Goal: Task Accomplishment & Management: Use online tool/utility

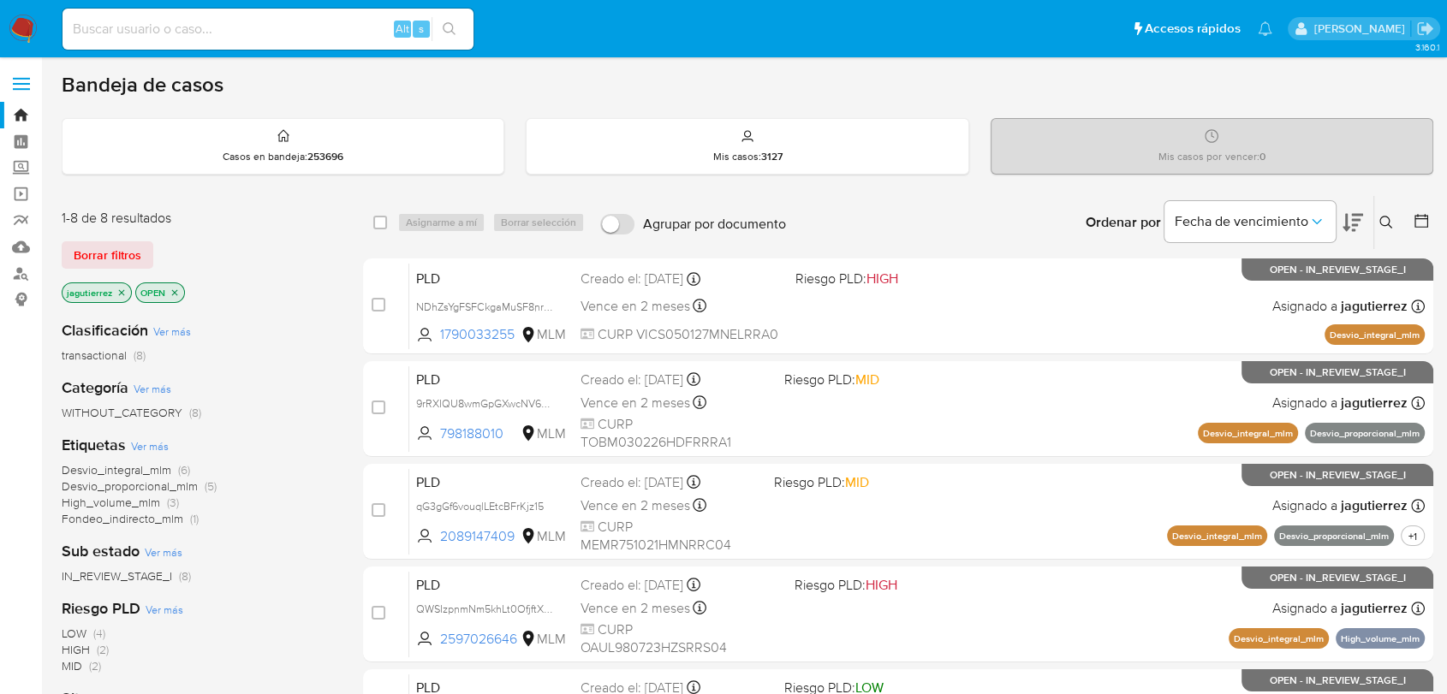
click at [122, 296] on p "jagutierrez" at bounding box center [96, 292] width 68 height 19
click at [122, 294] on icon "close-filter" at bounding box center [121, 293] width 10 height 10
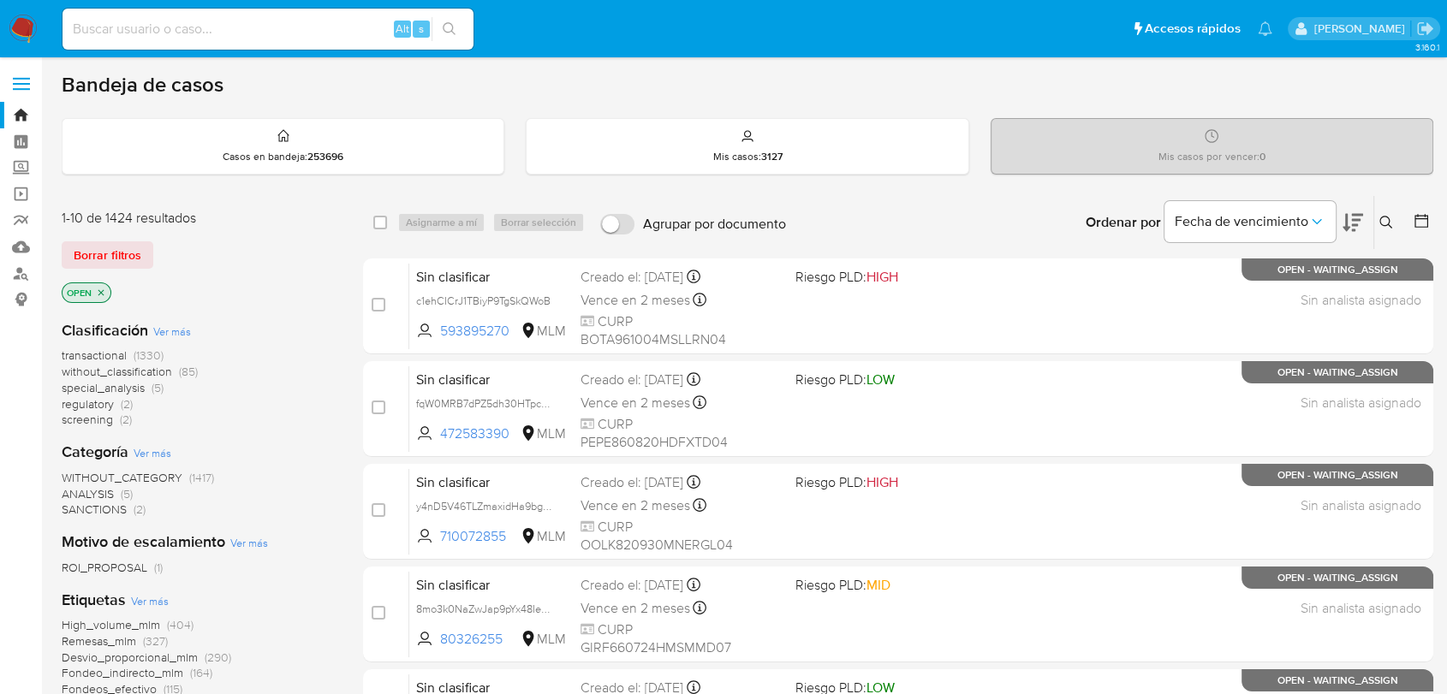
click at [84, 421] on span "screening" at bounding box center [87, 419] width 51 height 17
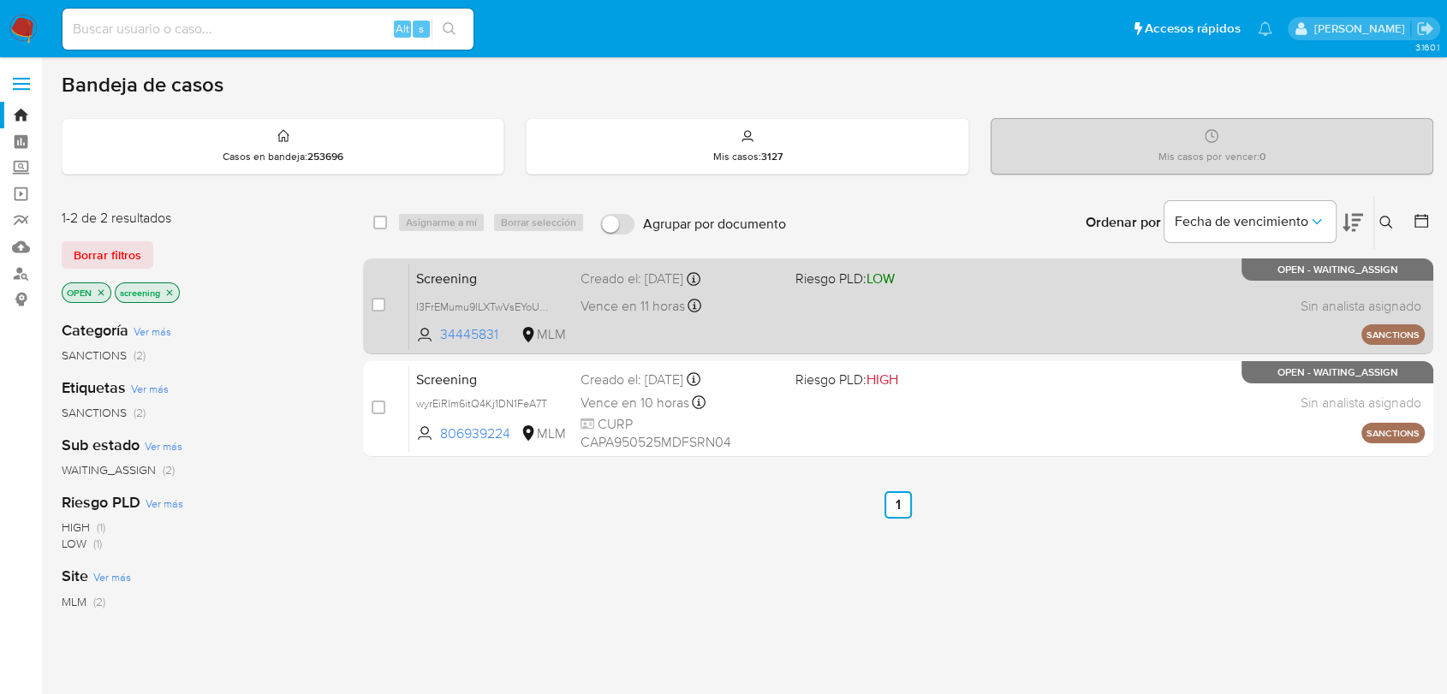
click at [776, 316] on div "Vence en 11 horas Vence el 23/09/2025 18:25:49" at bounding box center [680, 305] width 200 height 23
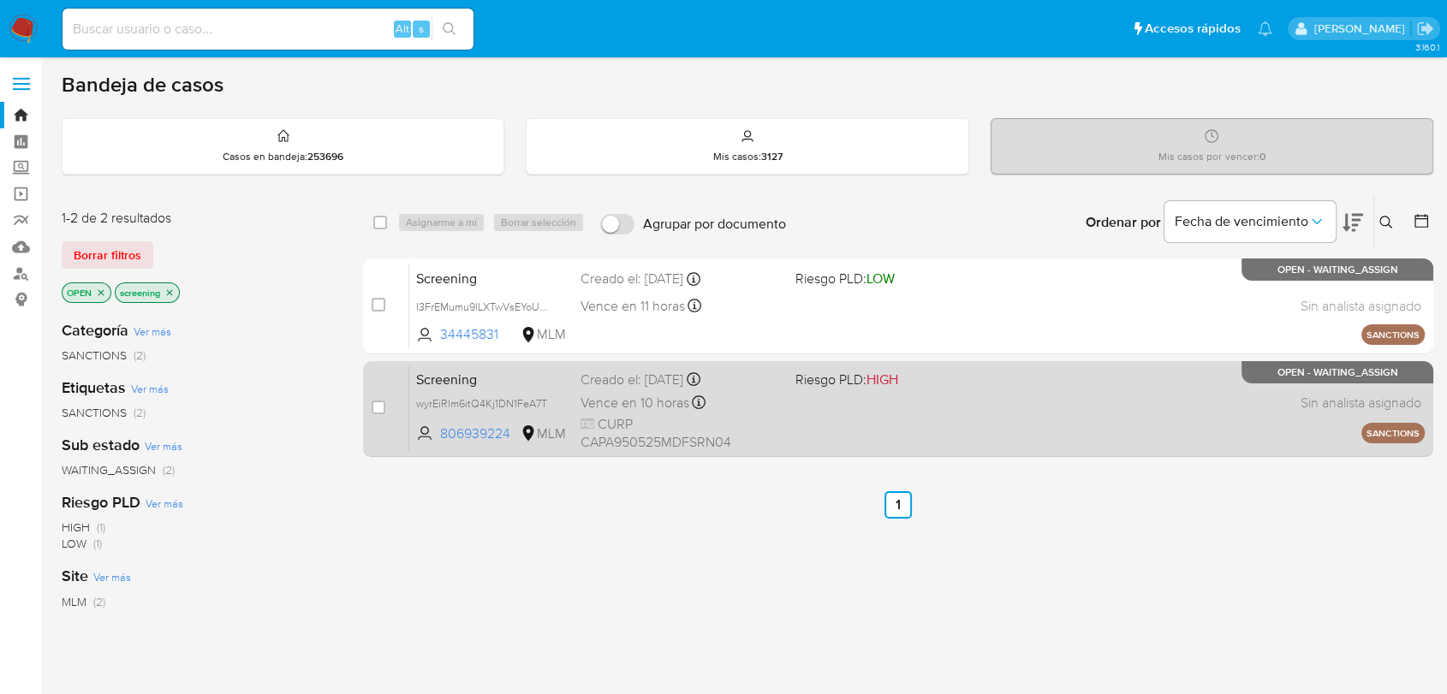
click at [853, 401] on span at bounding box center [895, 402] width 200 height 3
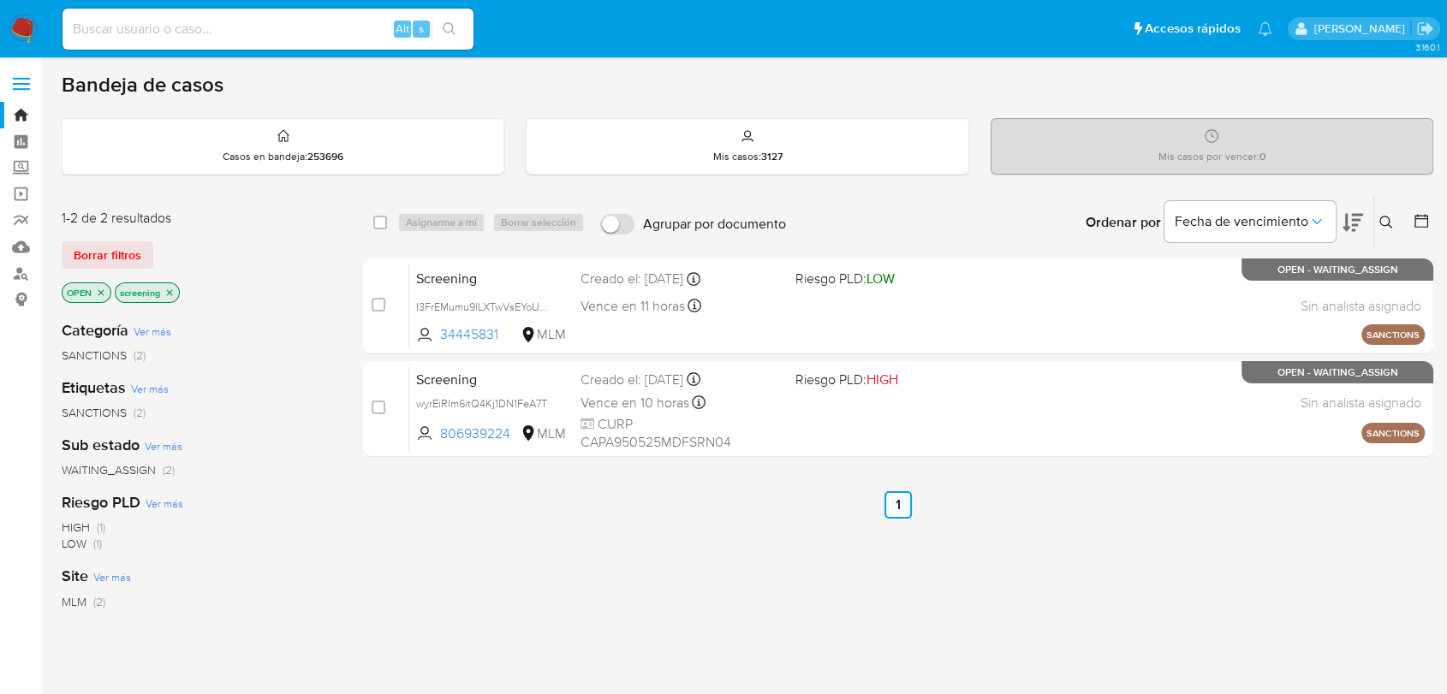
click at [134, 37] on input at bounding box center [267, 29] width 411 height 22
paste input "Qpy1FVlsnxzrLiDBlAR2TOmG"
type input "Qpy1FVlsnxzrLiDBlAR2TOmG"
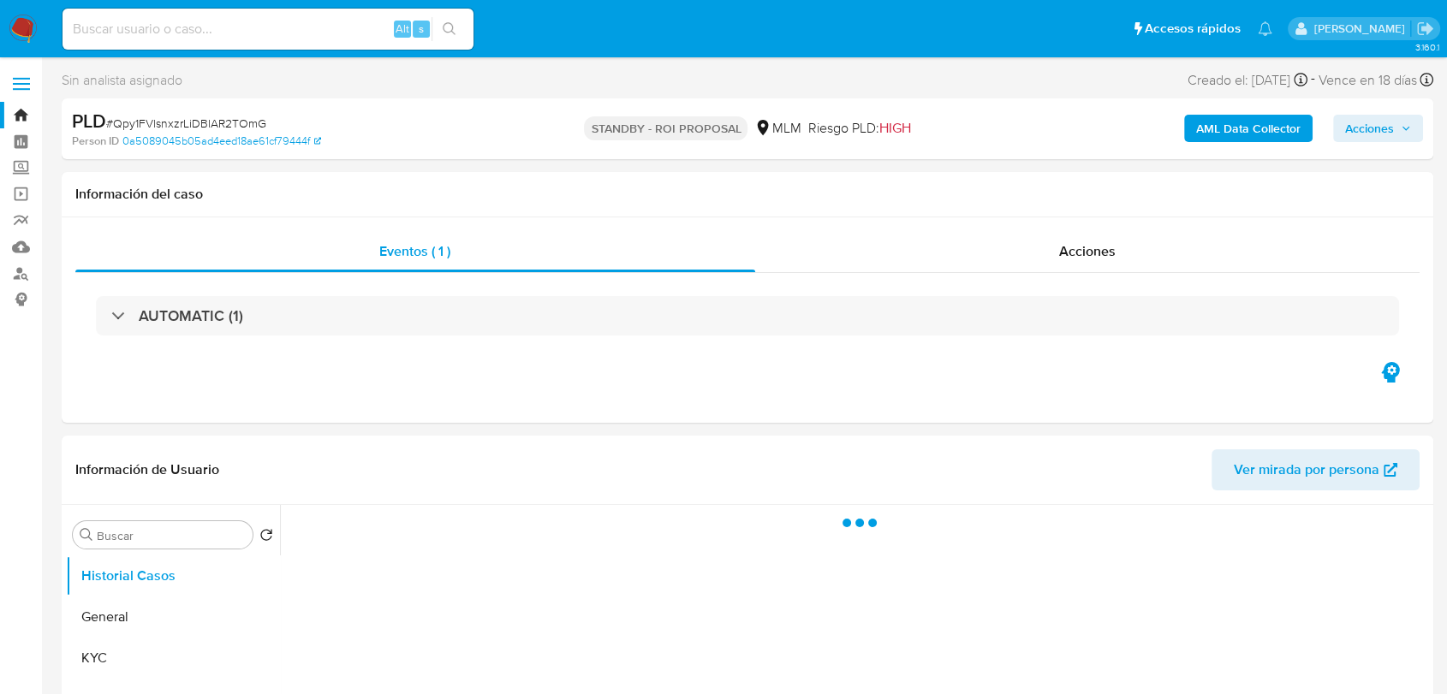
select select "10"
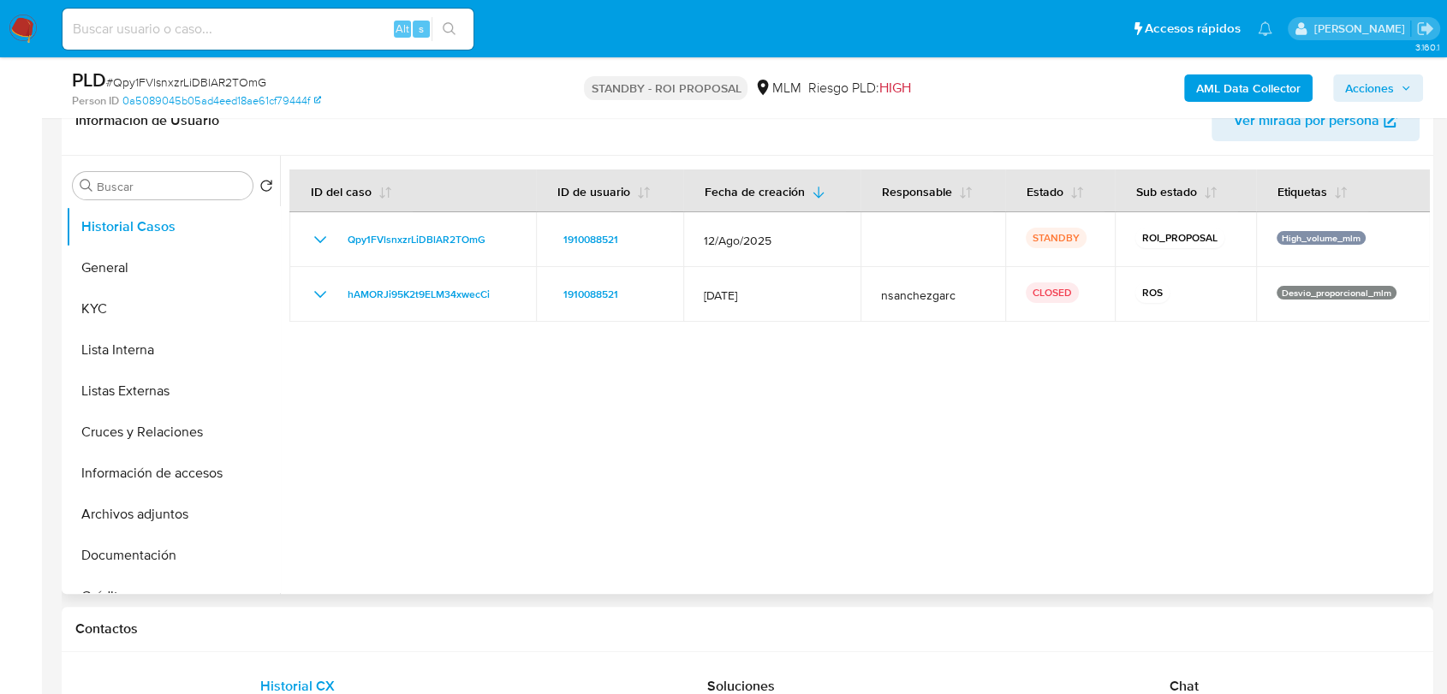
scroll to position [330, 0]
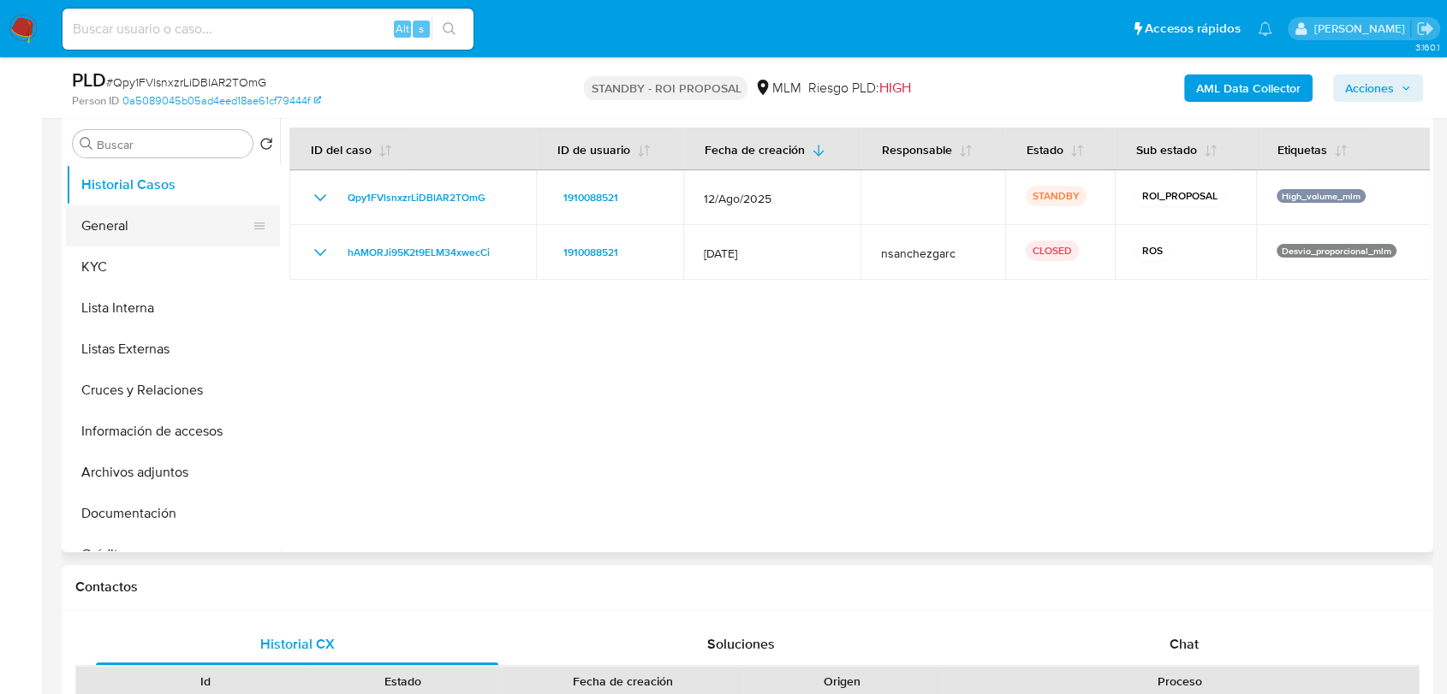
click at [188, 221] on button "General" at bounding box center [166, 225] width 200 height 41
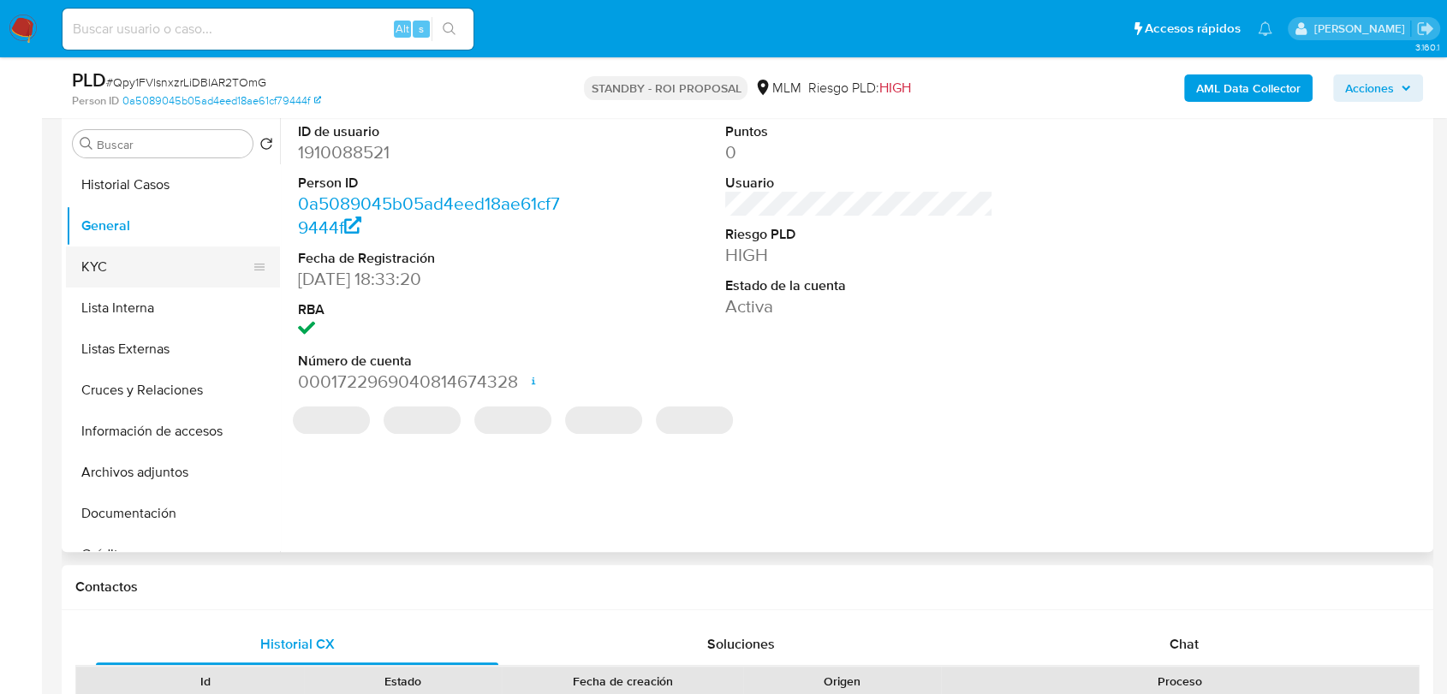
click at [124, 276] on button "KYC" at bounding box center [166, 267] width 200 height 41
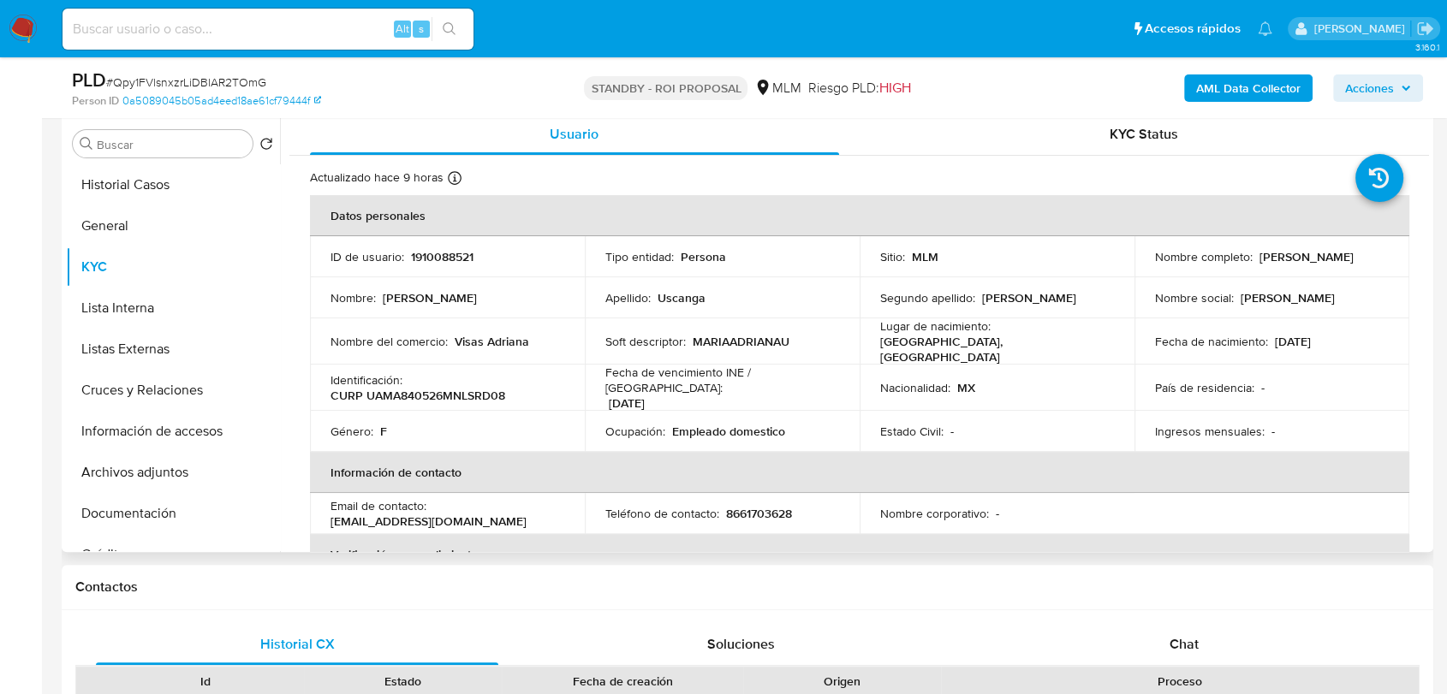
click at [433, 264] on p "1910088521" at bounding box center [442, 256] width 62 height 15
copy p "1910088521"
click at [159, 215] on button "General" at bounding box center [166, 225] width 200 height 41
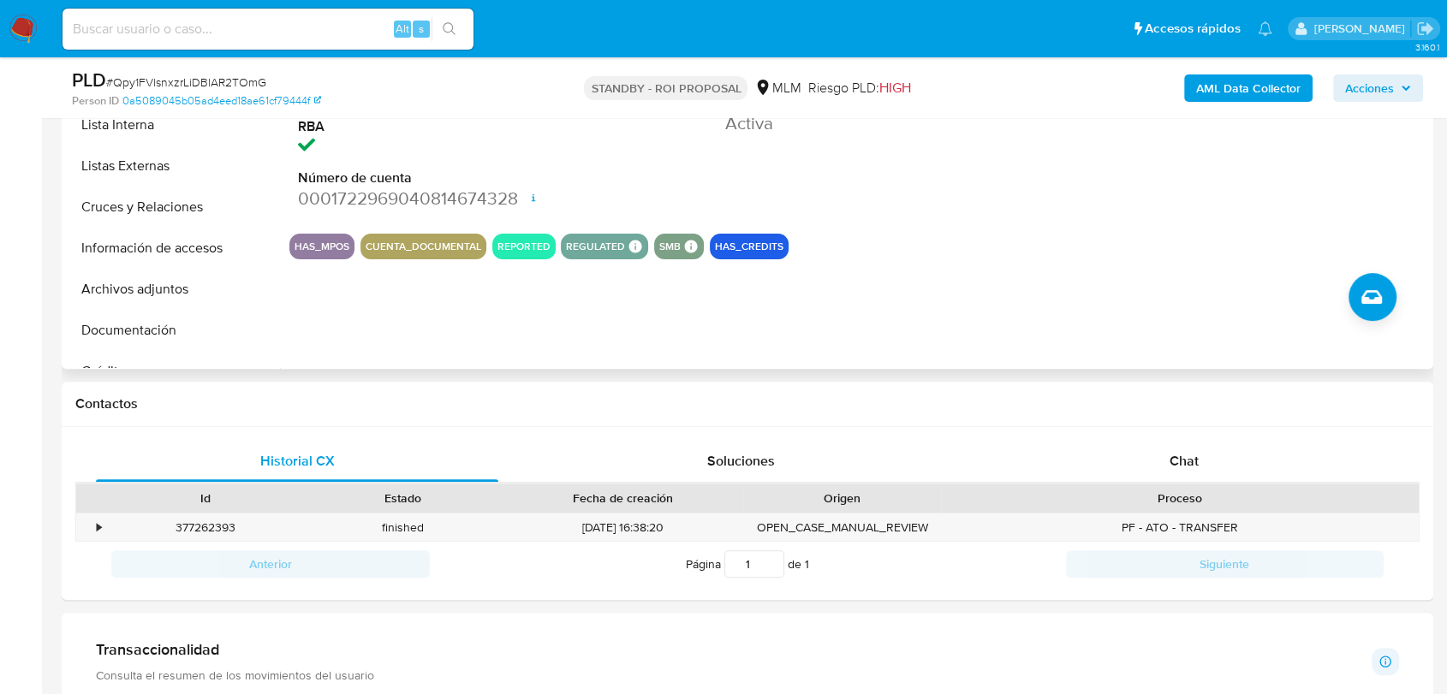
scroll to position [540, 0]
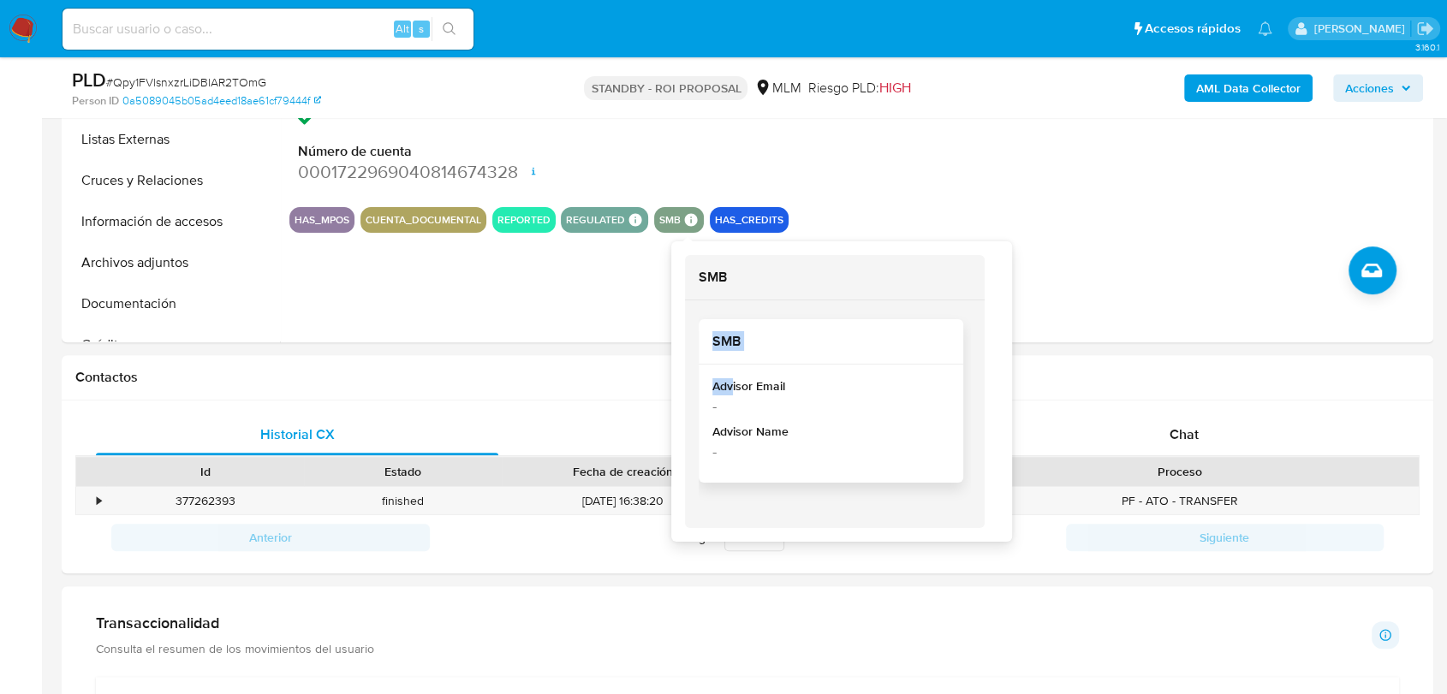
drag, startPoint x: 700, startPoint y: 347, endPoint x: 738, endPoint y: 393, distance: 59.6
click at [738, 393] on div "SMB Advisor Email - Advisor Name -" at bounding box center [830, 400] width 265 height 163
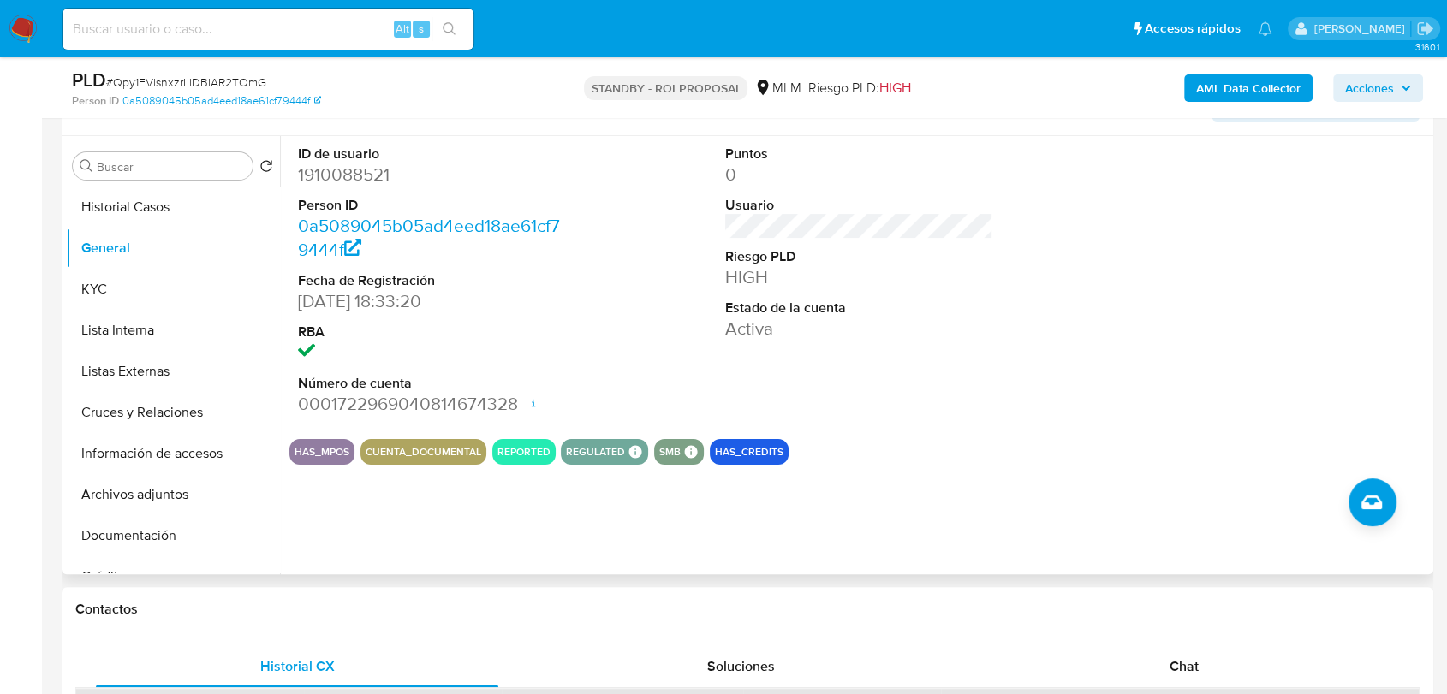
scroll to position [301, 0]
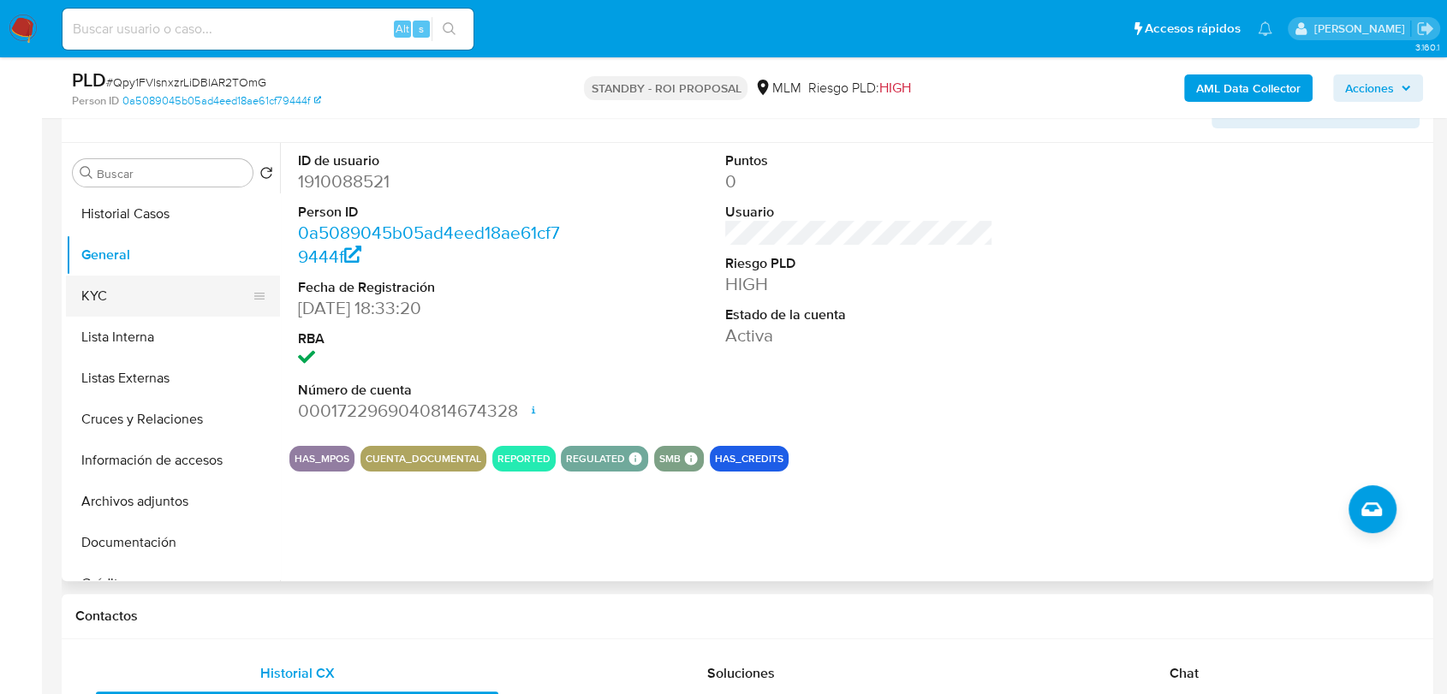
click at [155, 294] on button "KYC" at bounding box center [166, 296] width 200 height 41
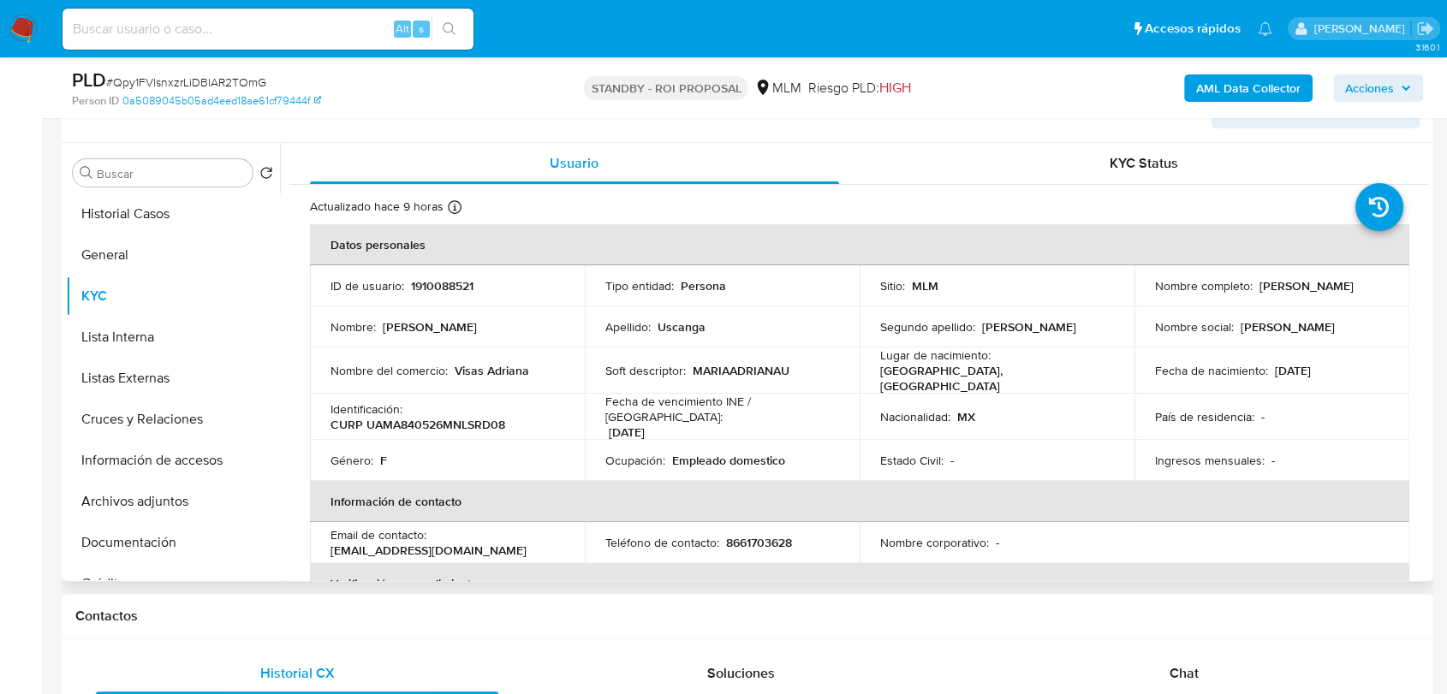
drag, startPoint x: 1147, startPoint y: 294, endPoint x: 1385, endPoint y: 295, distance: 238.0
click at [1385, 295] on td "Nombre completo : Maria Adriana Uscanga Martinez" at bounding box center [1271, 285] width 275 height 41
copy p "Maria Adriana Uscanga Martinez"
click at [121, 523] on button "Documentación" at bounding box center [166, 542] width 200 height 41
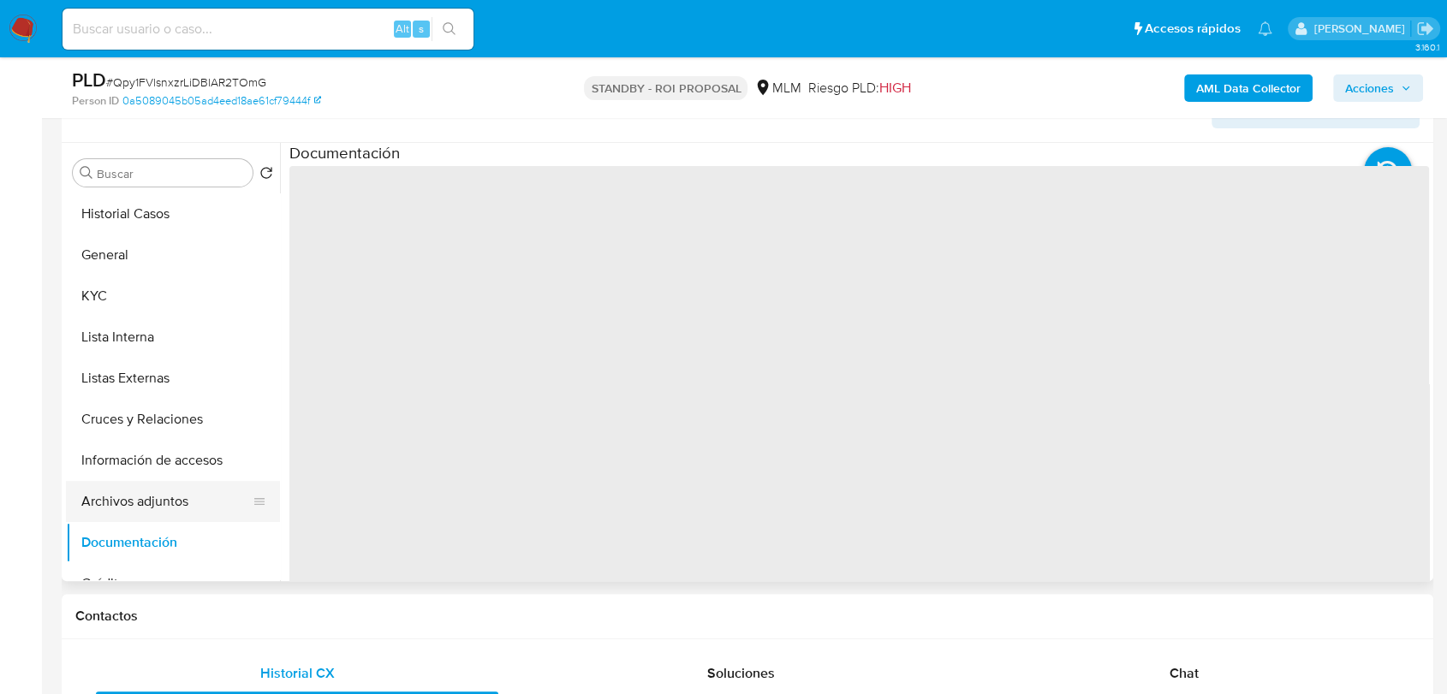
click at [126, 500] on button "Archivos adjuntos" at bounding box center [166, 501] width 200 height 41
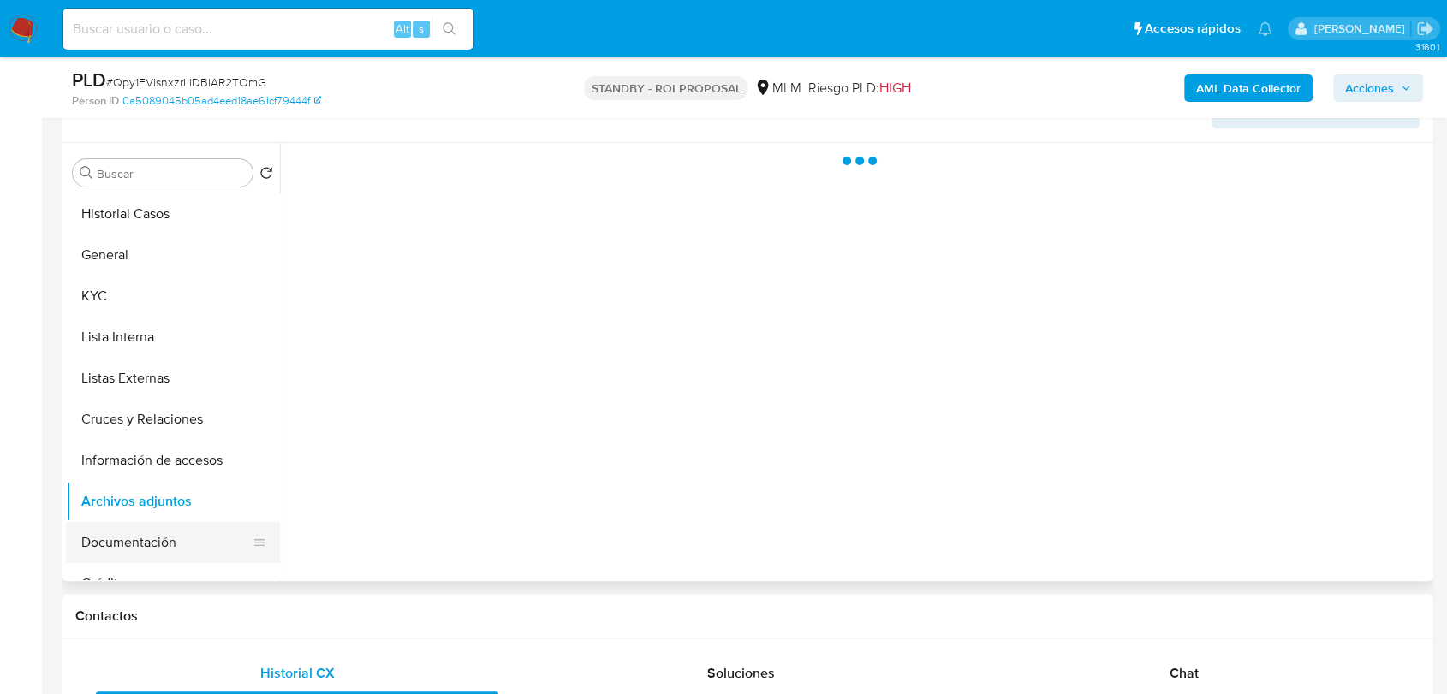
click at [98, 553] on button "Documentación" at bounding box center [166, 542] width 200 height 41
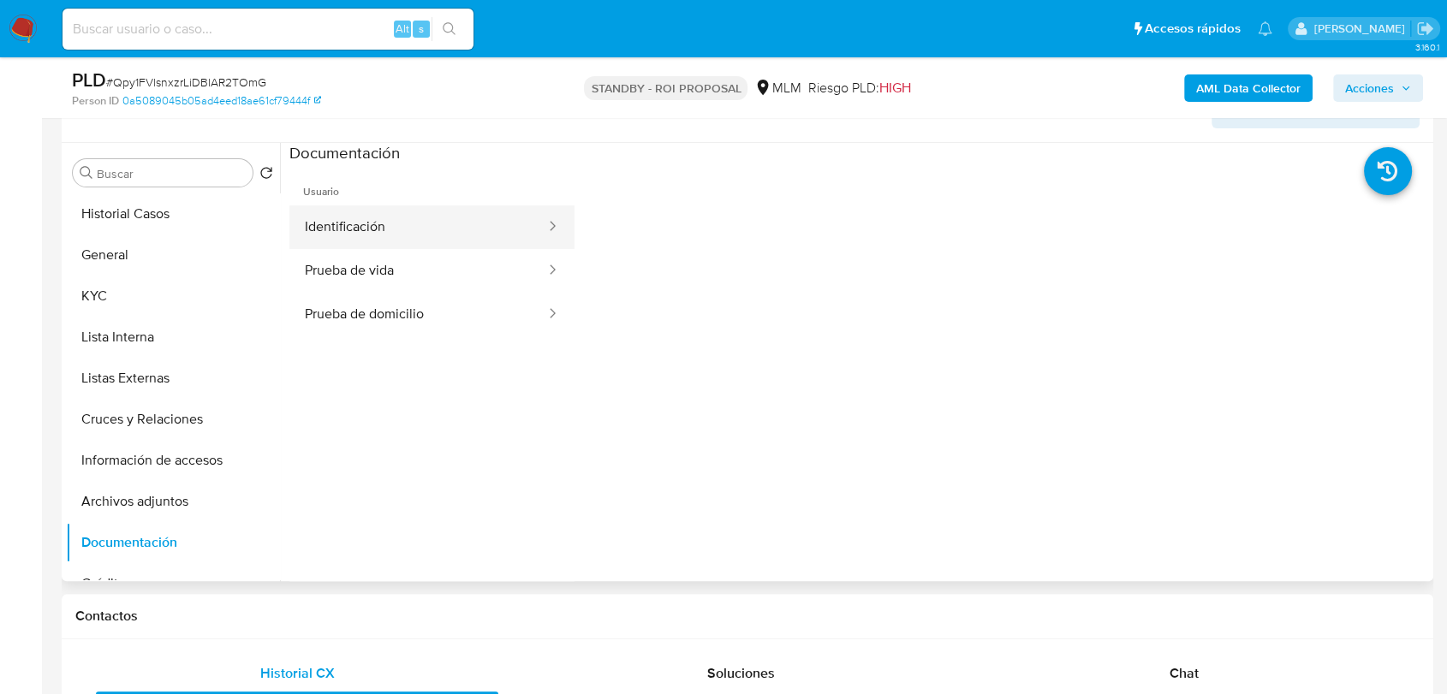
click at [376, 230] on button "Identificación" at bounding box center [418, 227] width 258 height 44
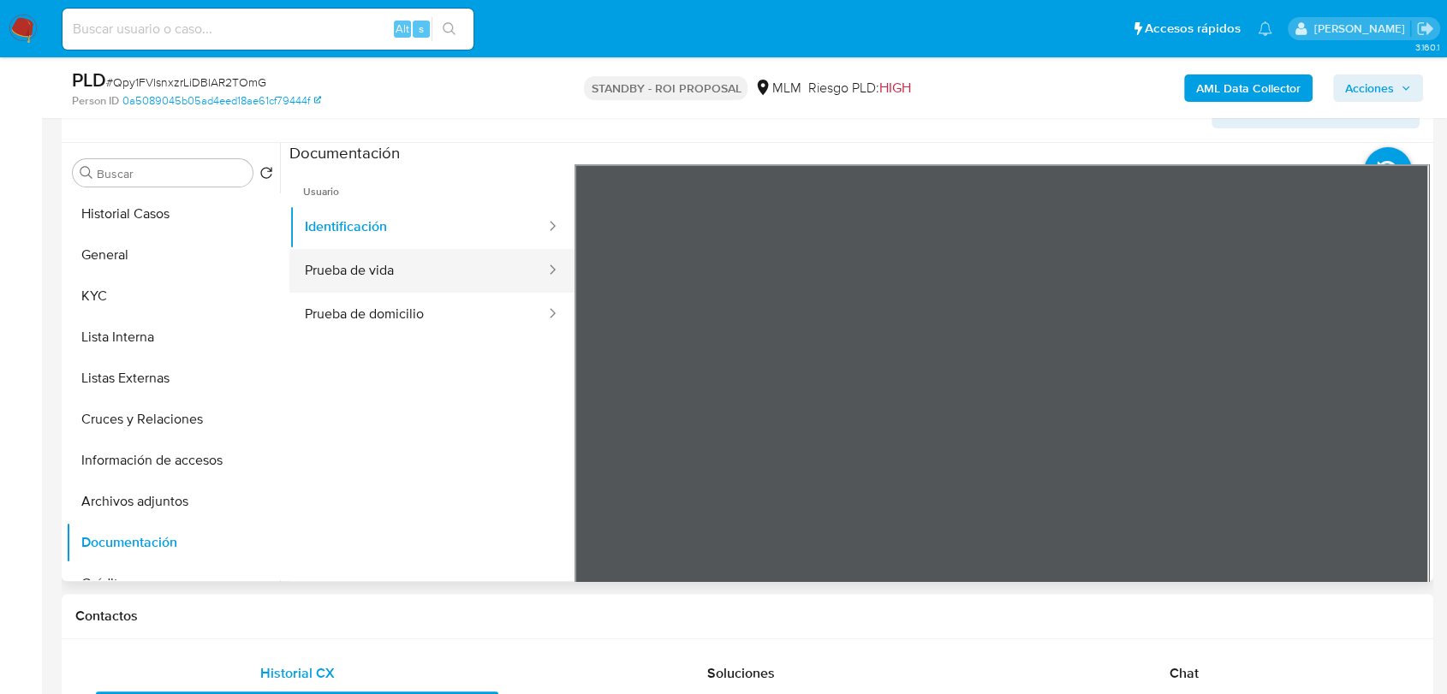
click at [416, 268] on button "Prueba de vida" at bounding box center [418, 271] width 258 height 44
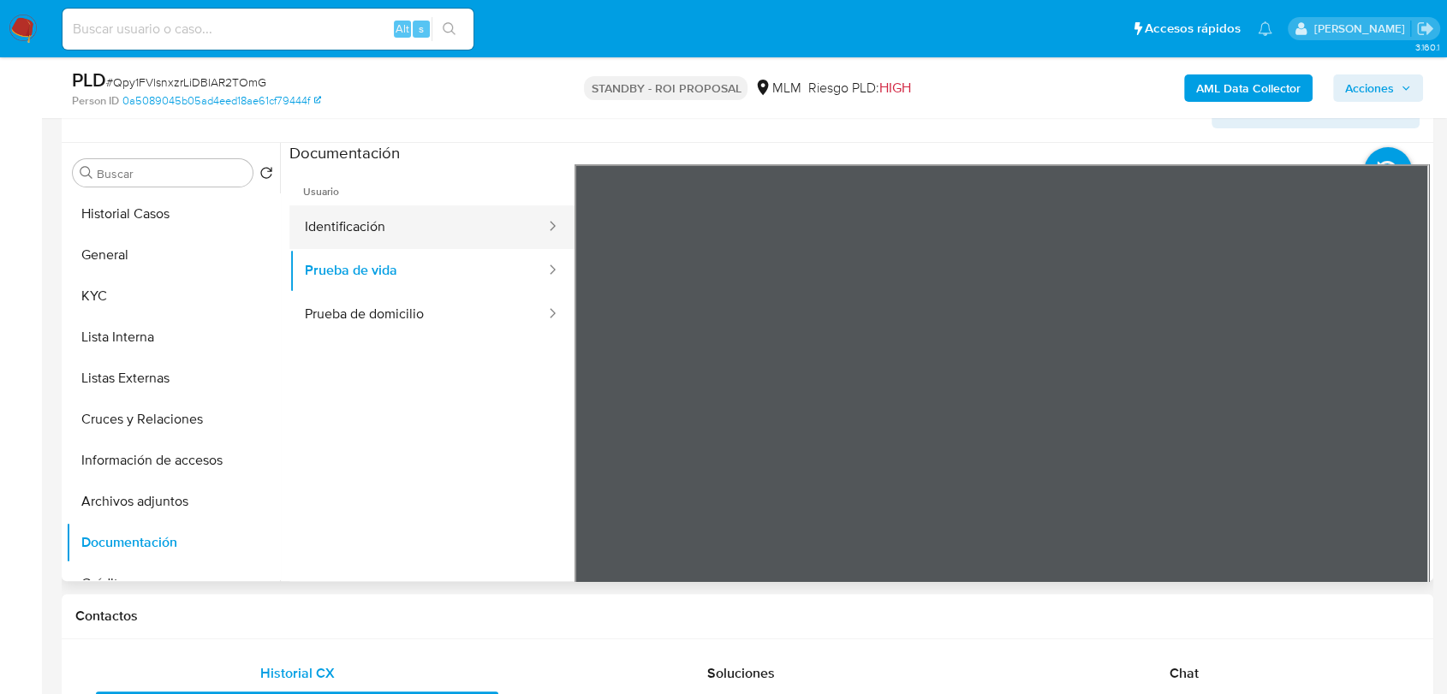
click at [406, 229] on button "Identificación" at bounding box center [418, 227] width 258 height 44
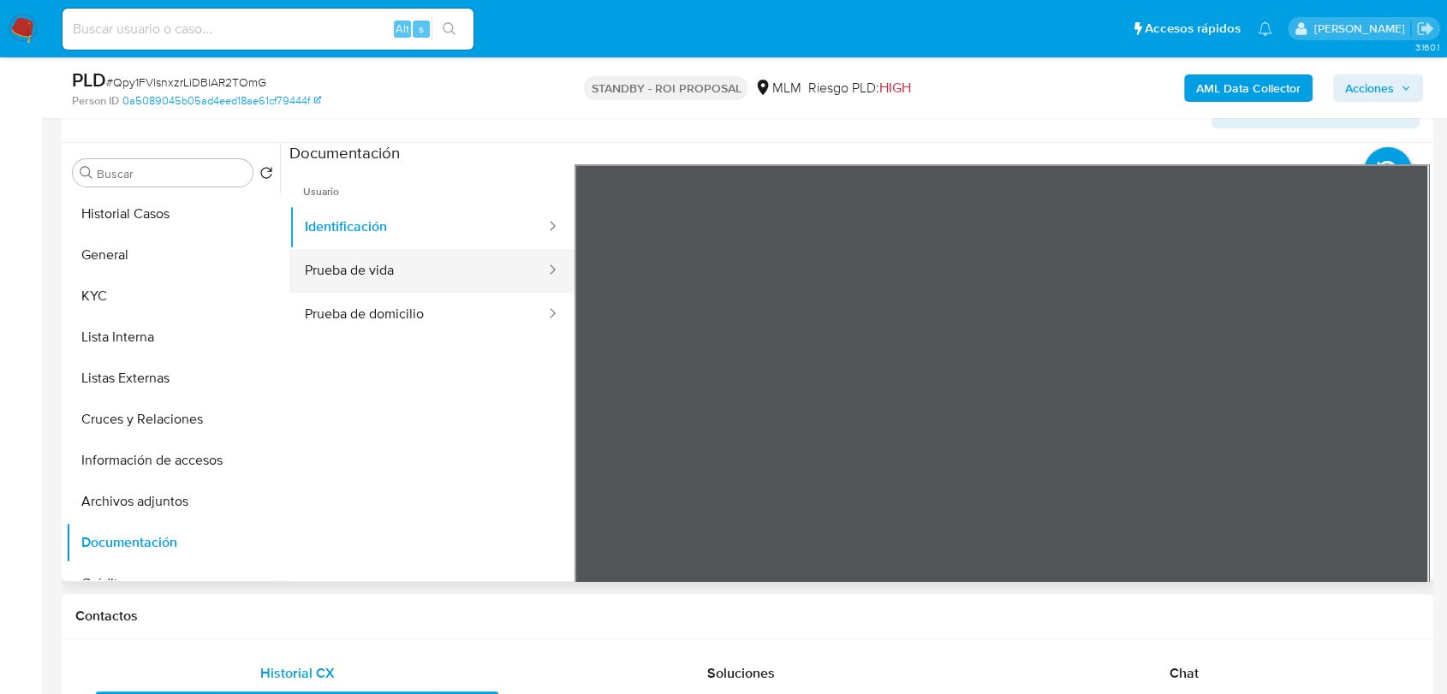
click at [431, 250] on button "Prueba de vida" at bounding box center [418, 271] width 258 height 44
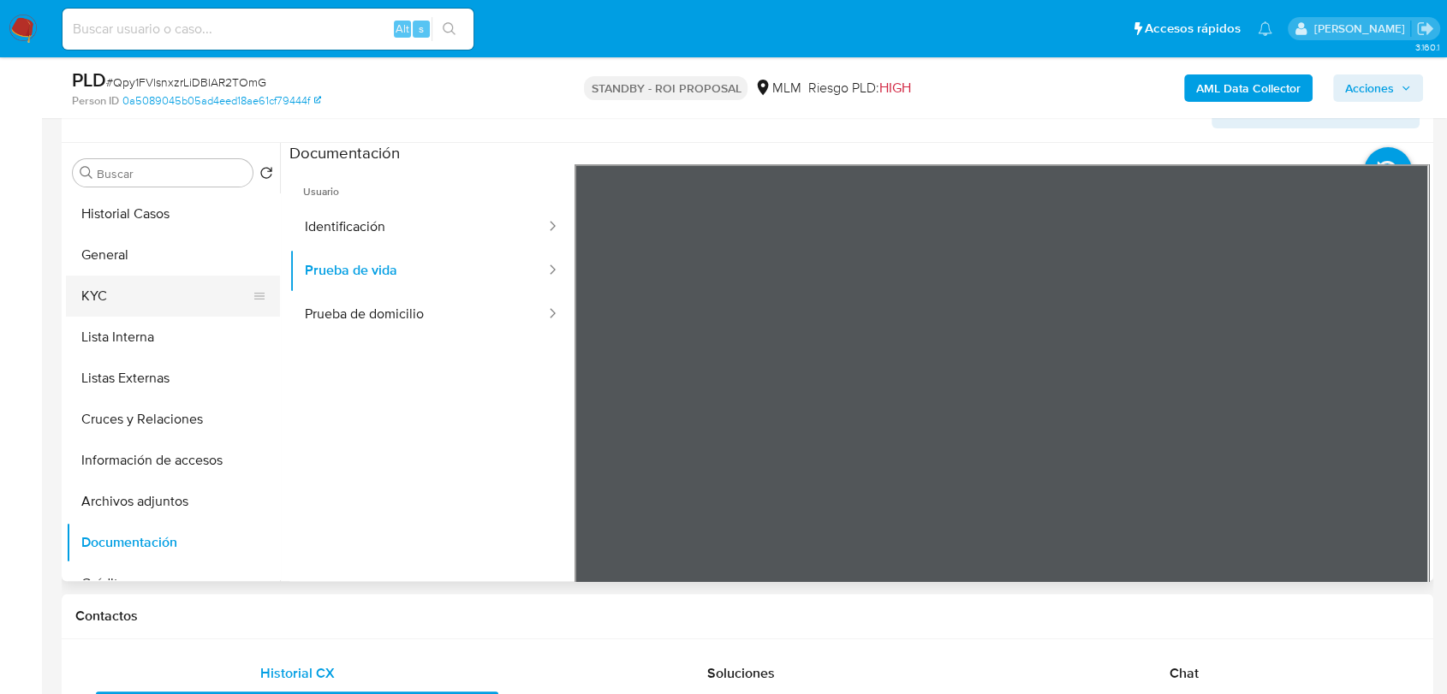
click at [146, 297] on button "KYC" at bounding box center [166, 296] width 200 height 41
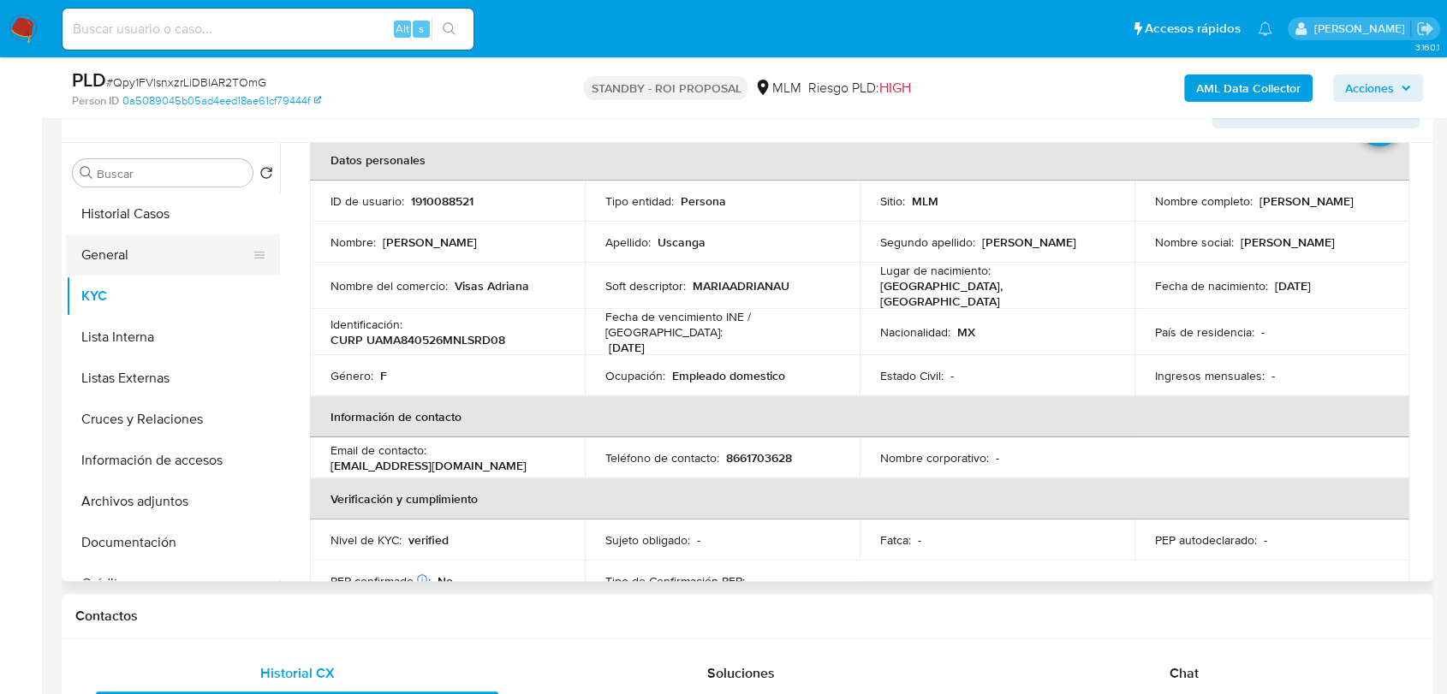
scroll to position [75, 0]
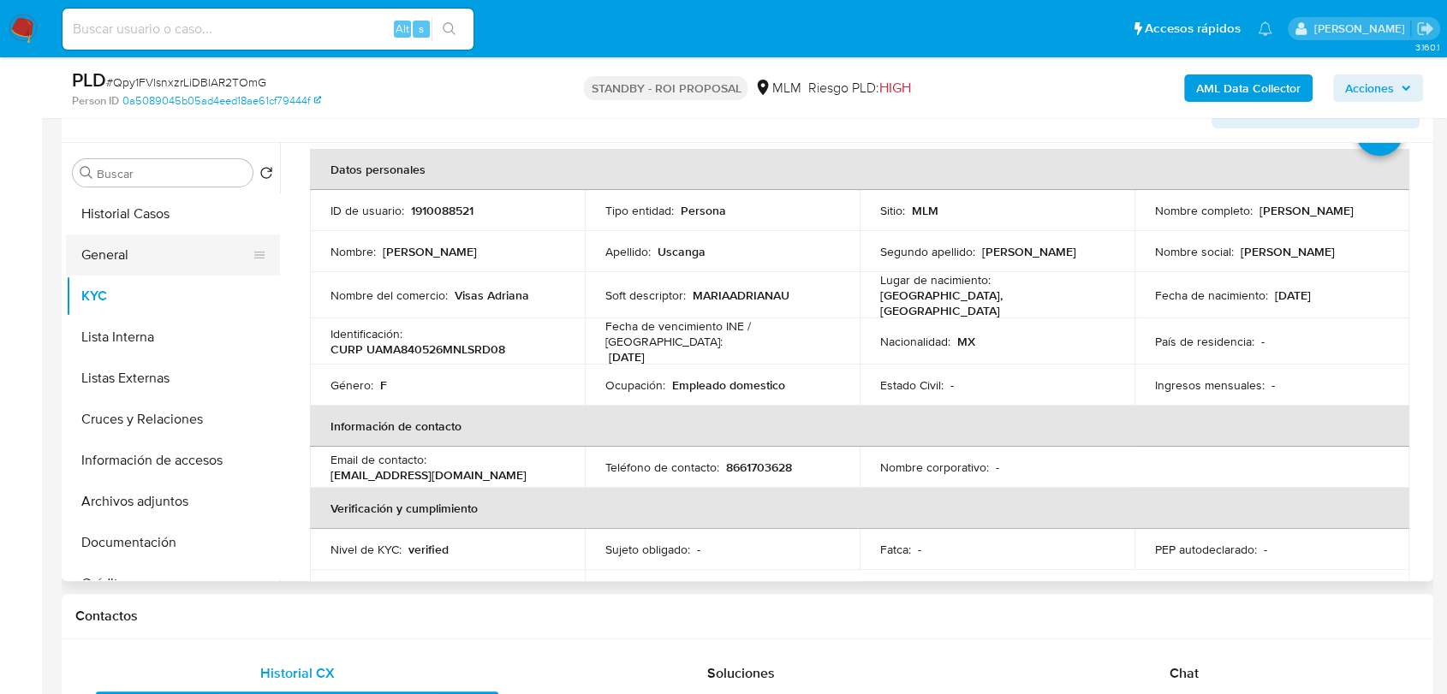
click at [172, 242] on button "General" at bounding box center [166, 255] width 200 height 41
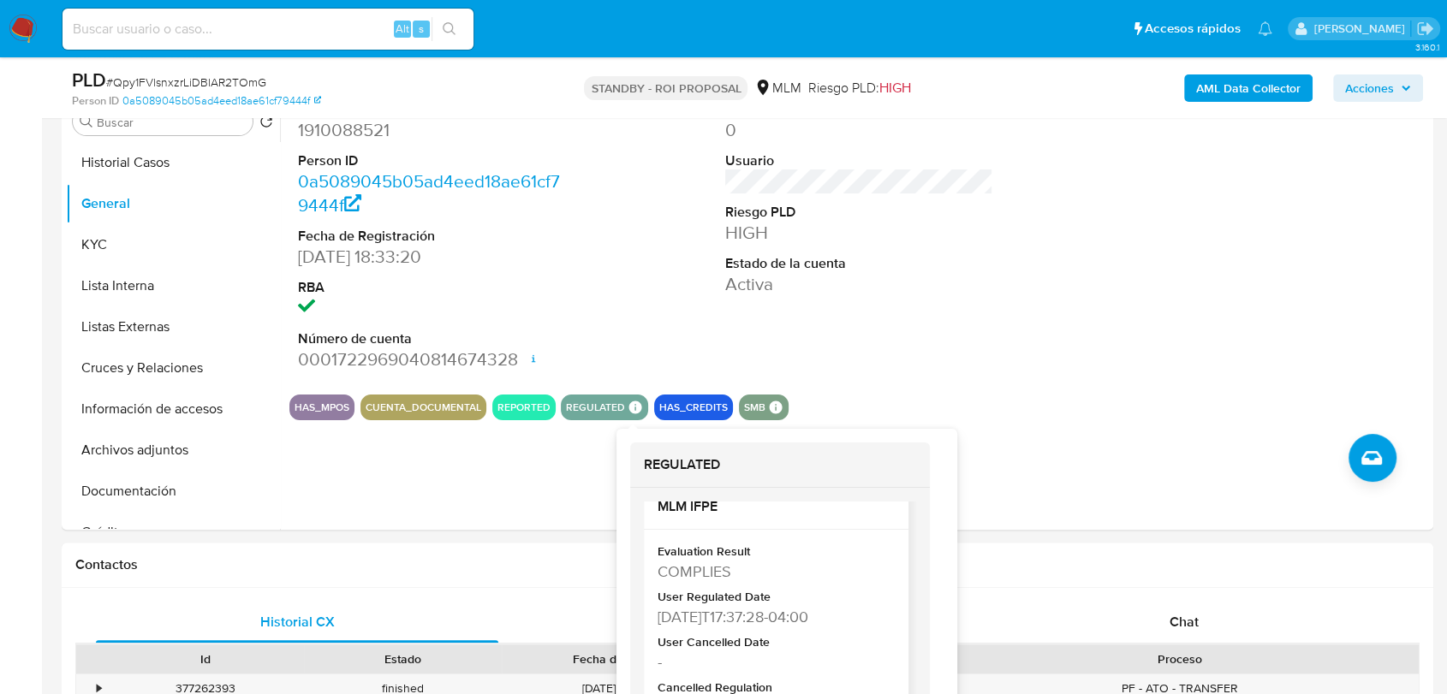
scroll to position [23, 0]
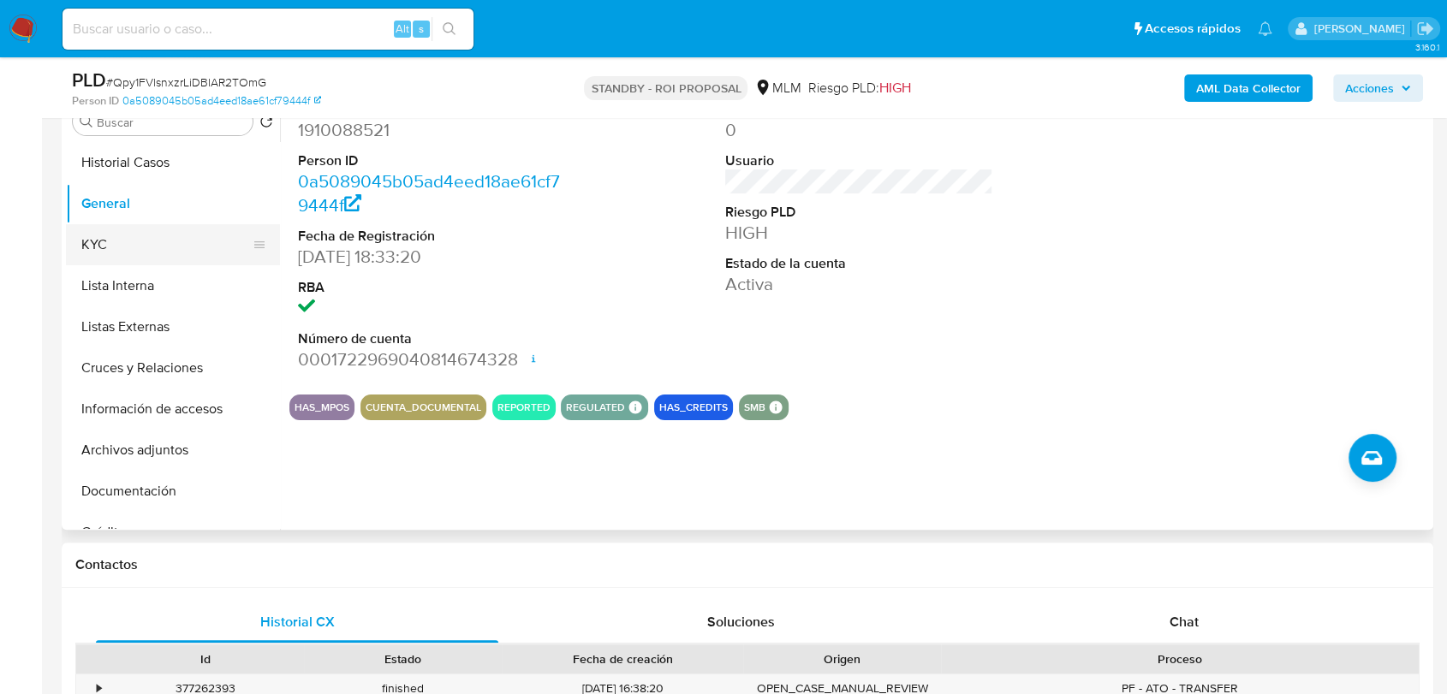
click at [149, 239] on button "KYC" at bounding box center [166, 244] width 200 height 41
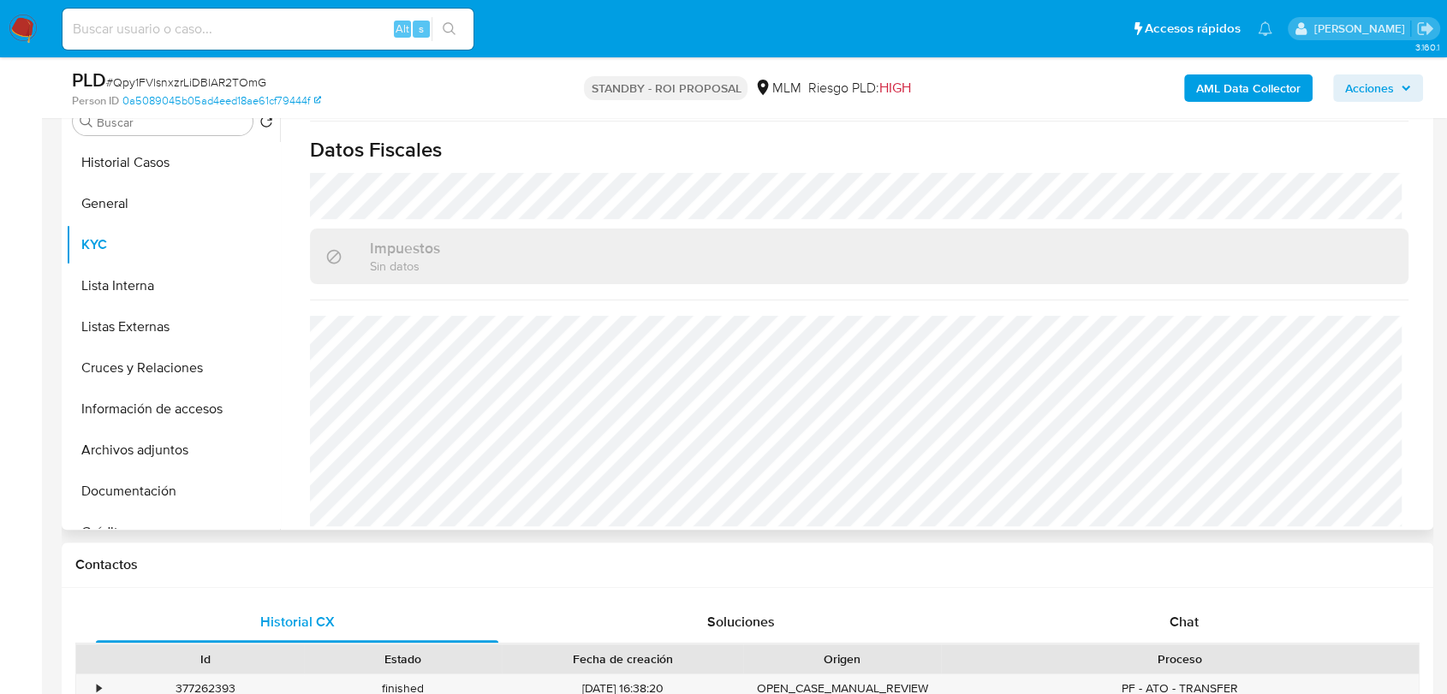
scroll to position [1058, 0]
click at [158, 203] on button "General" at bounding box center [166, 203] width 200 height 41
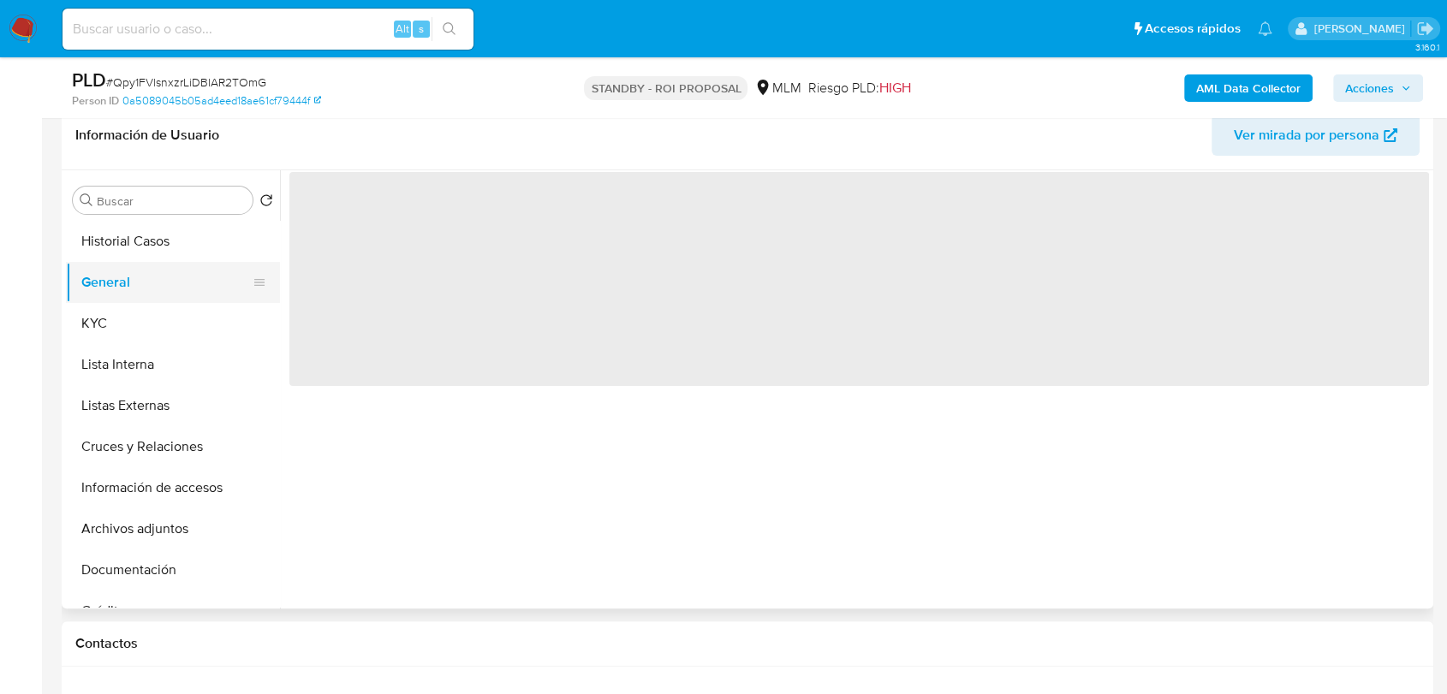
scroll to position [273, 0]
click at [104, 263] on button "General" at bounding box center [166, 283] width 200 height 41
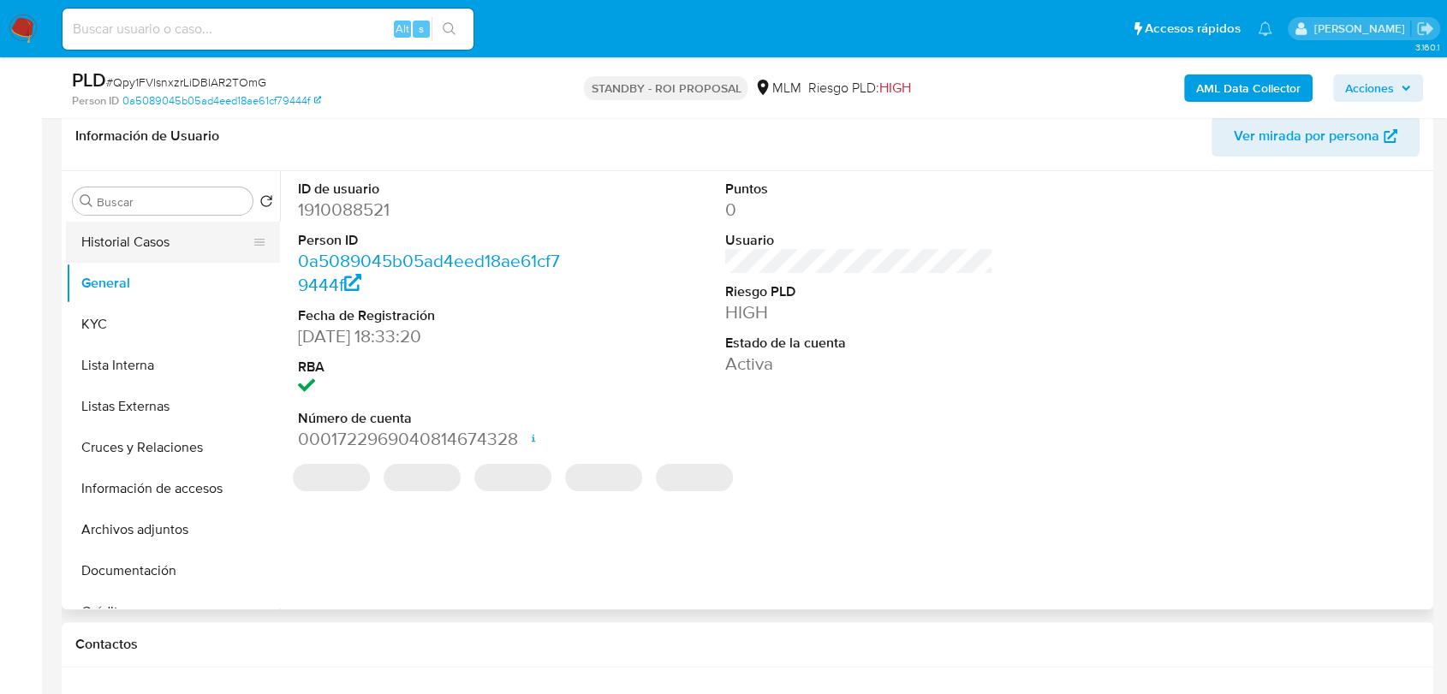
click at [112, 247] on button "Historial Casos" at bounding box center [166, 242] width 200 height 41
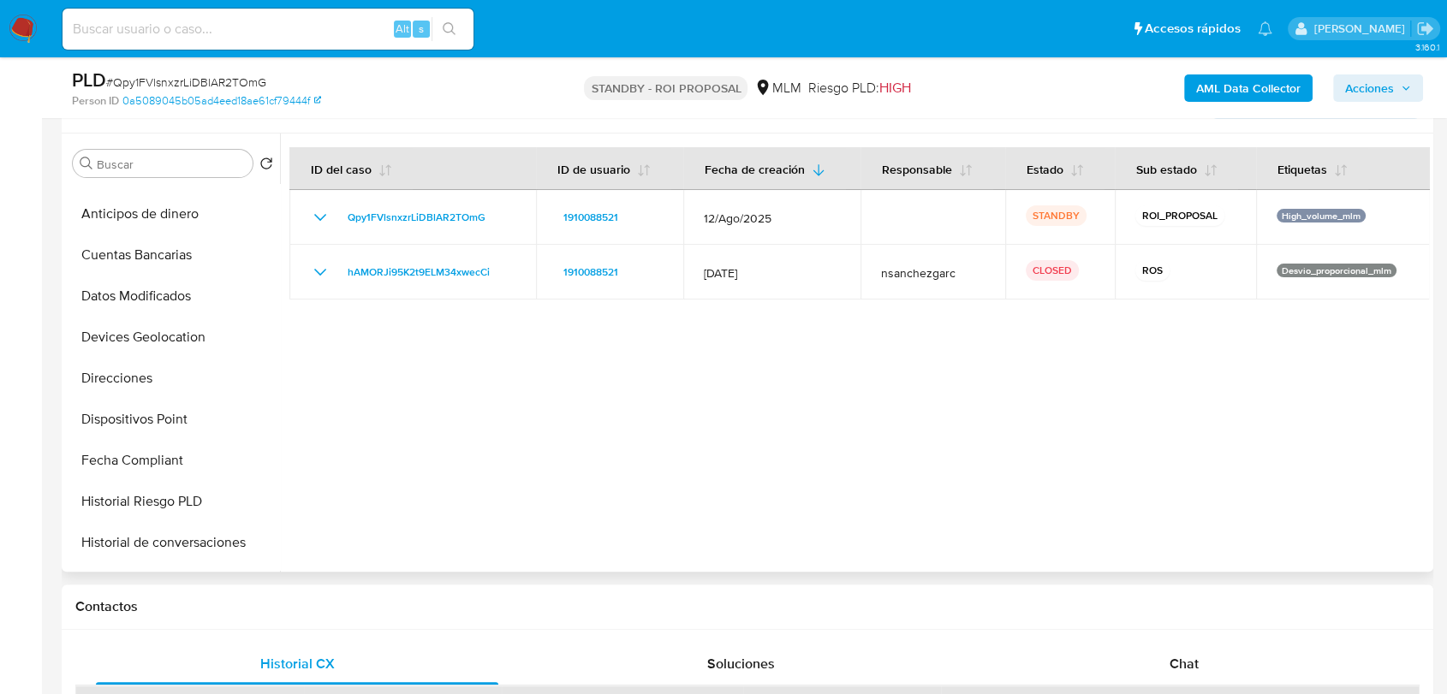
scroll to position [393, 0]
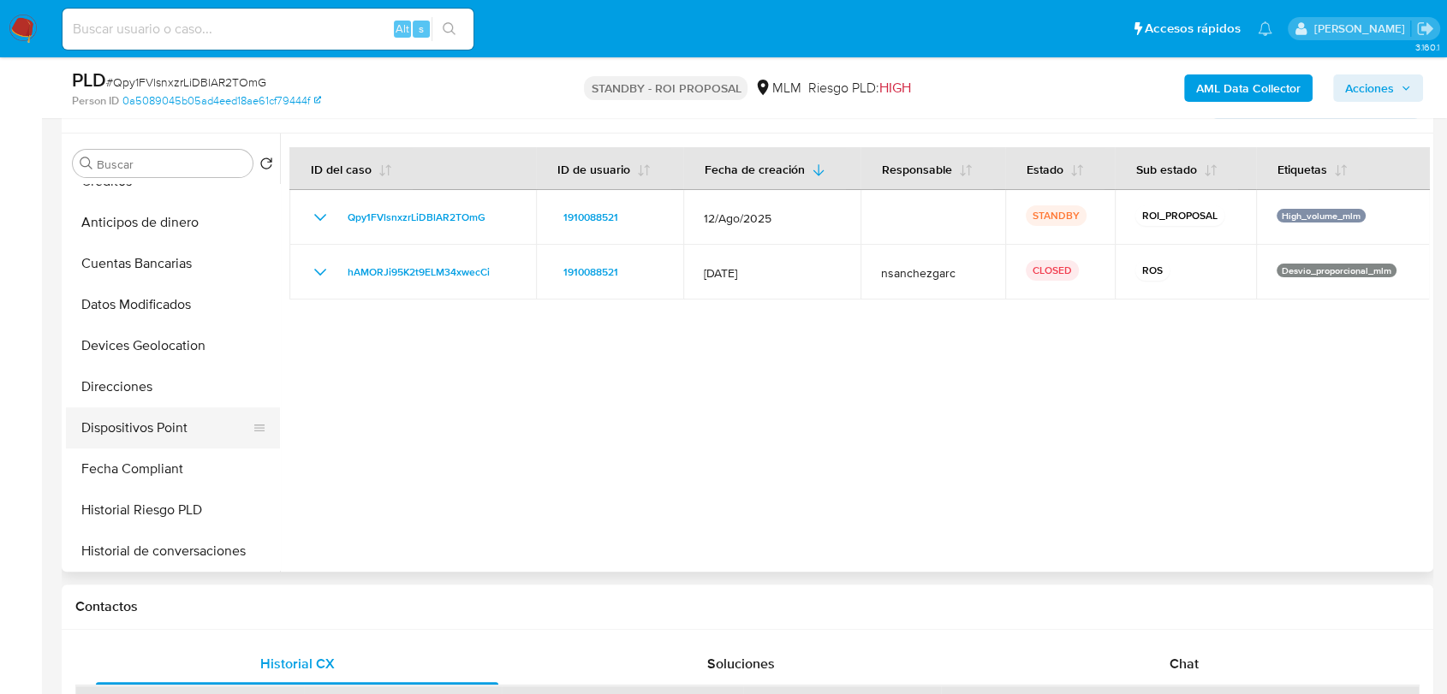
click at [154, 419] on button "Dispositivos Point" at bounding box center [166, 427] width 200 height 41
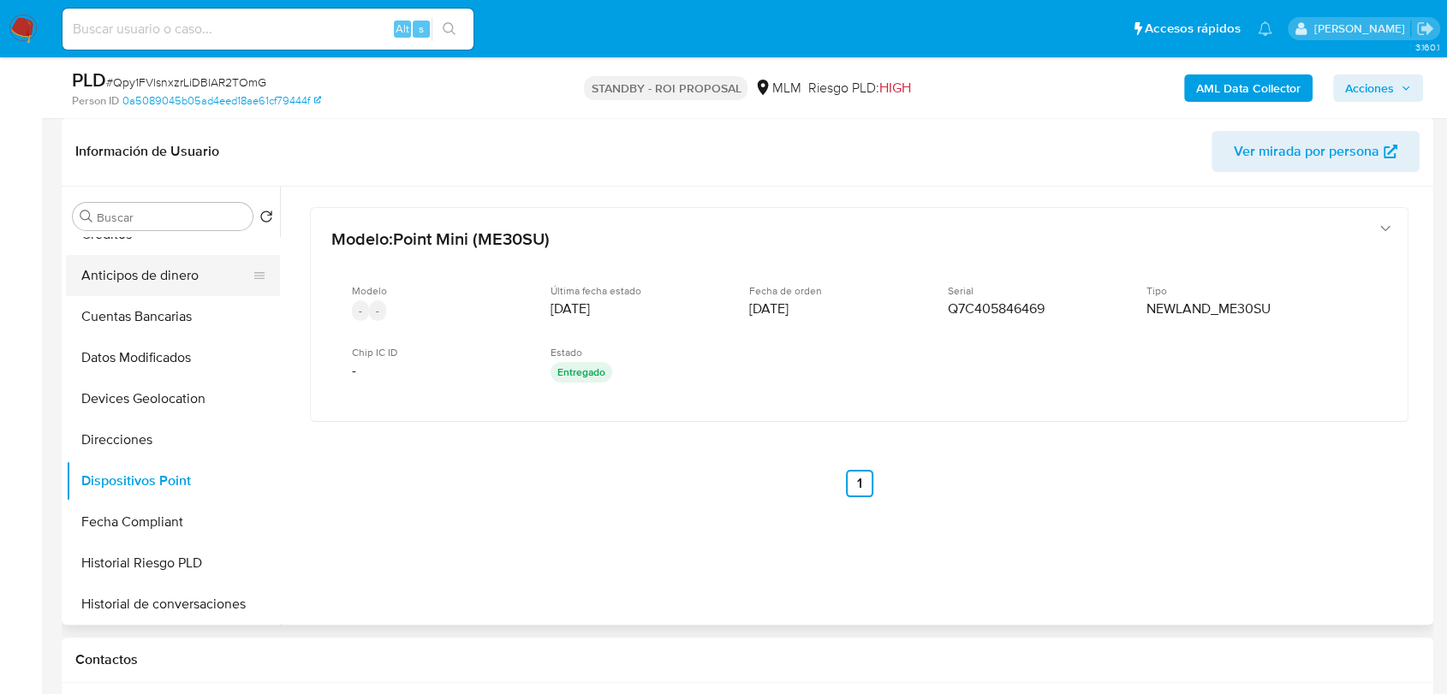
scroll to position [0, 0]
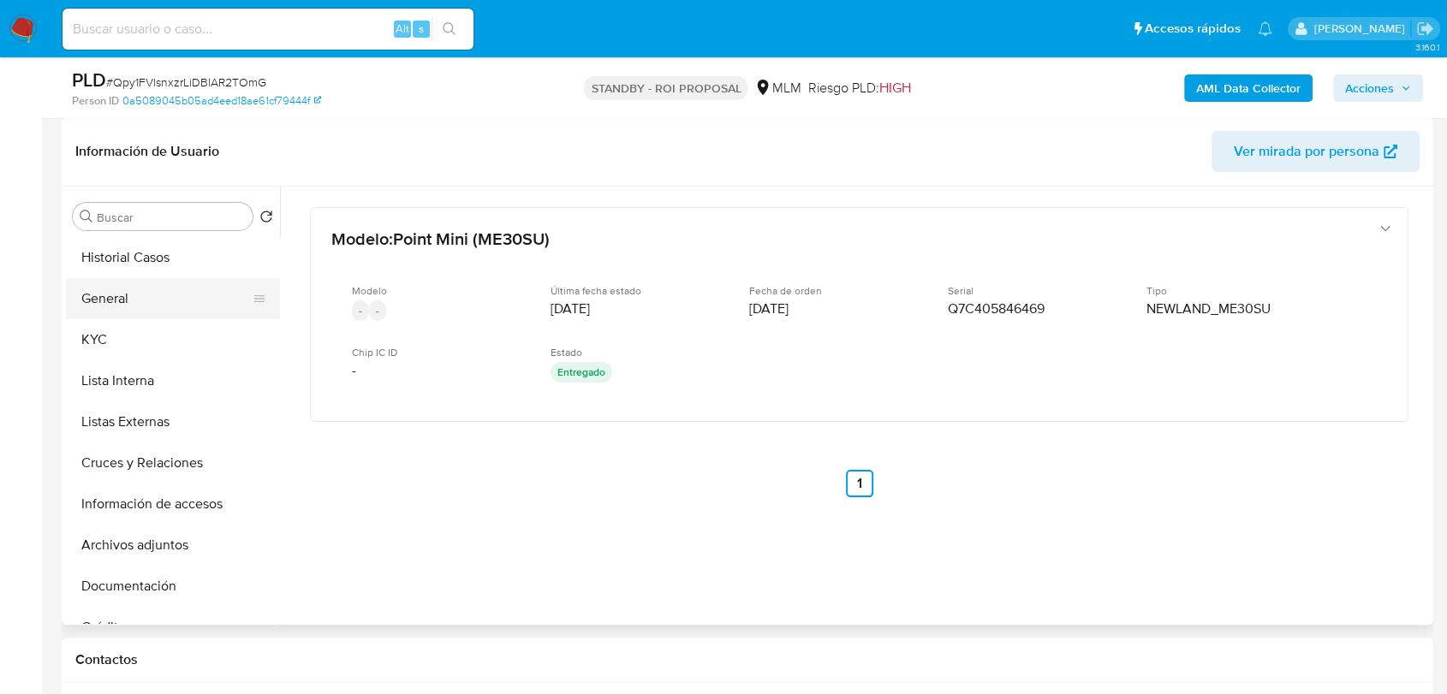
click at [120, 316] on button "General" at bounding box center [166, 298] width 200 height 41
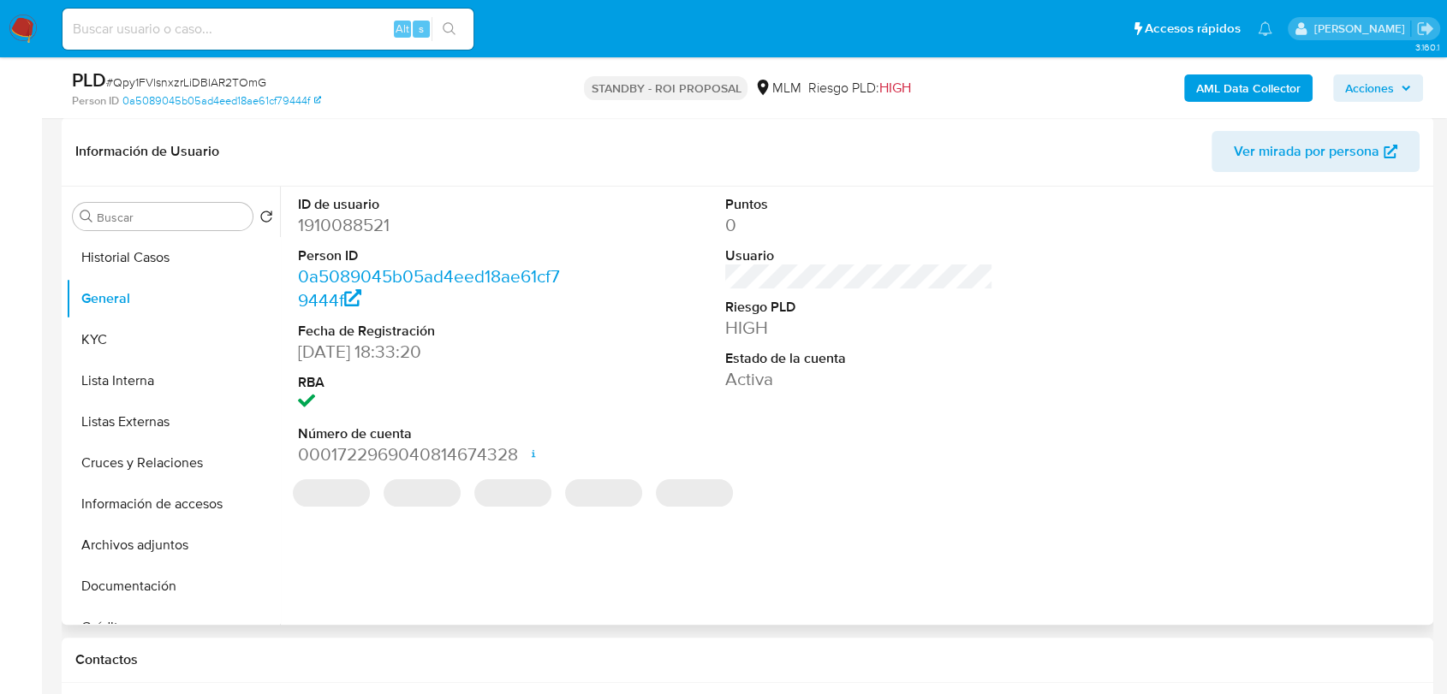
click at [353, 229] on dd "1910088521" at bounding box center [432, 225] width 268 height 24
copy dd "1910088521"
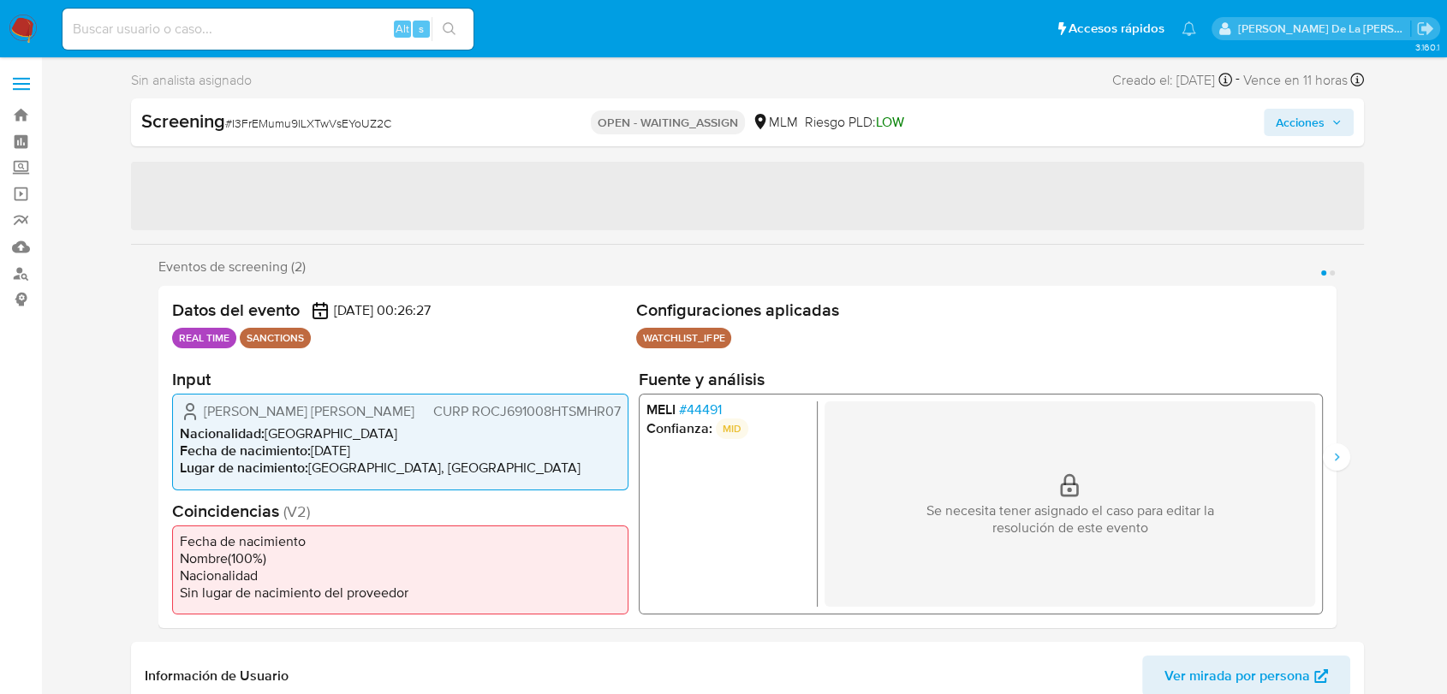
select select "10"
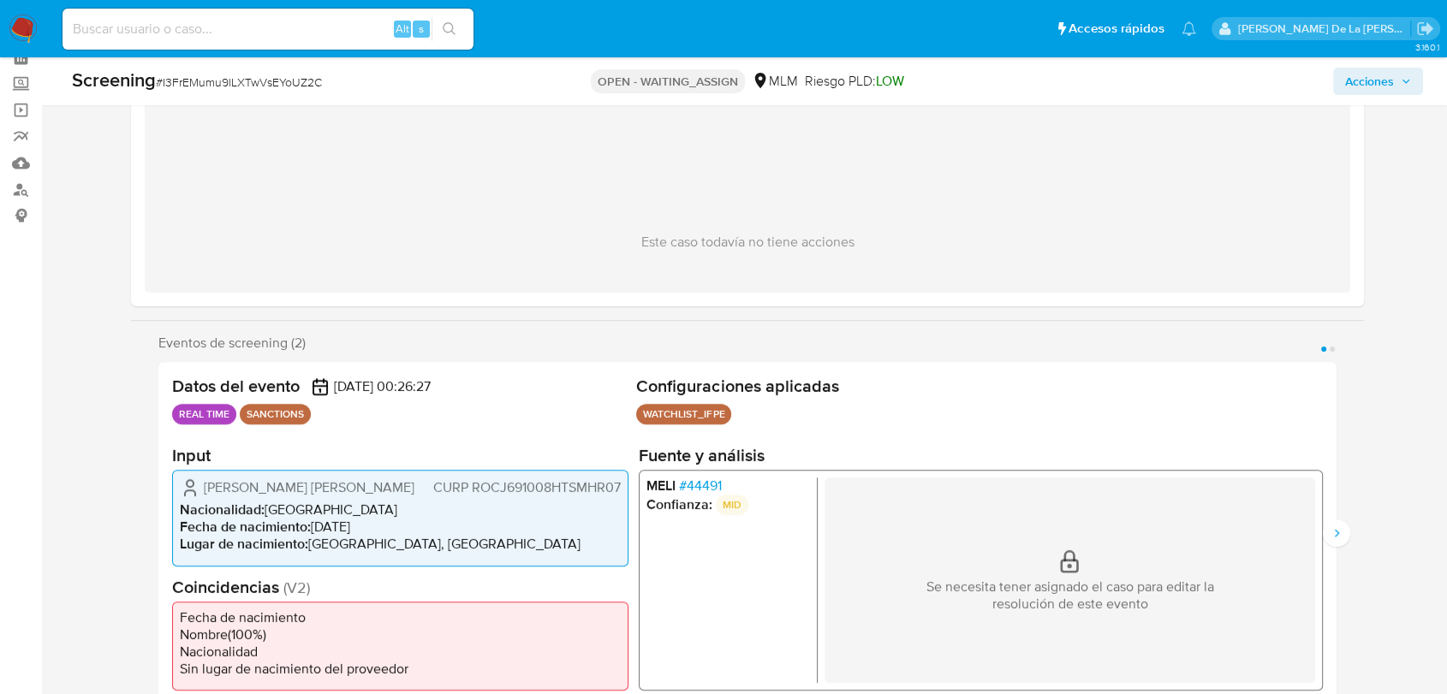
scroll to position [82, 0]
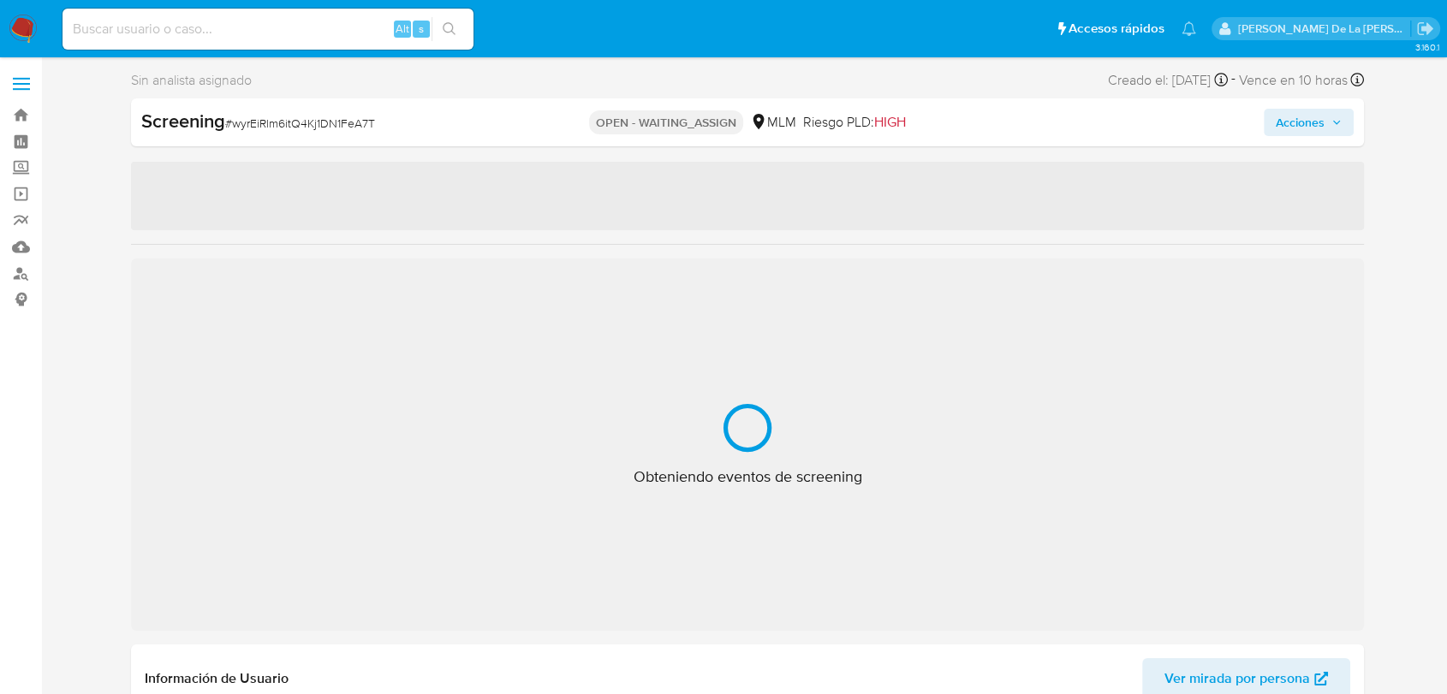
select select "10"
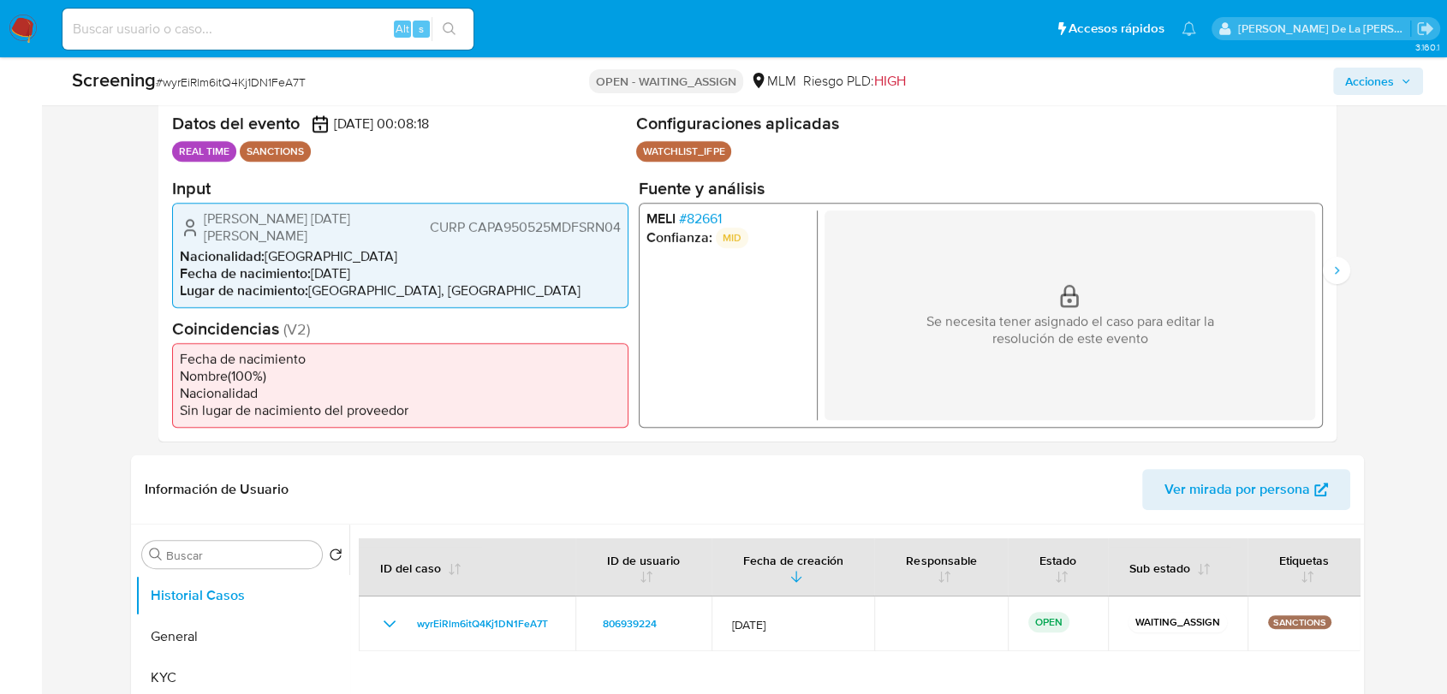
scroll to position [348, 0]
